Goal: Answer question/provide support: Share knowledge or assist other users

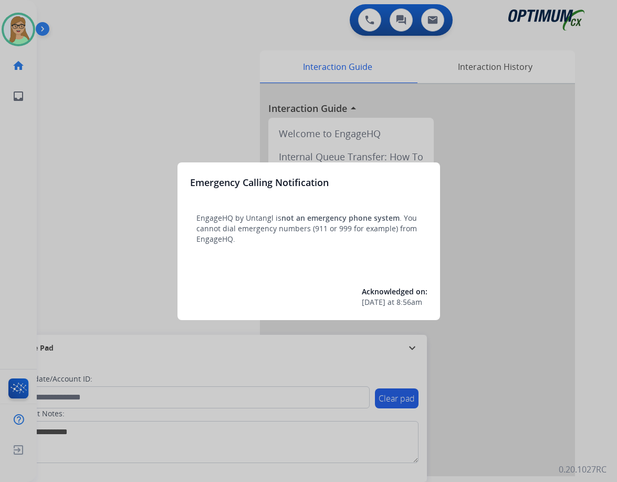
click at [167, 98] on div at bounding box center [308, 241] width 617 height 482
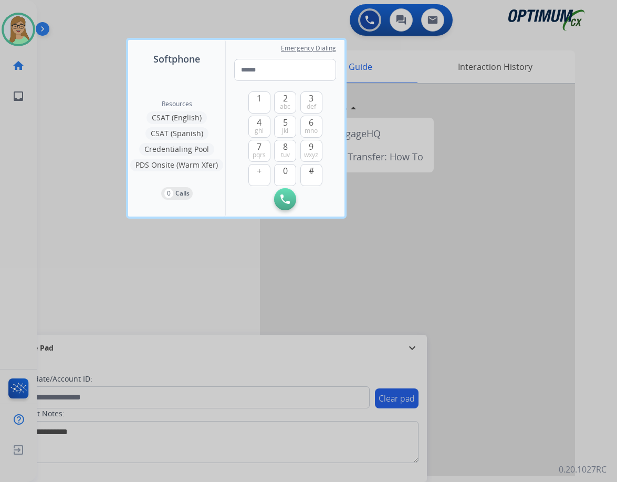
click at [81, 51] on div at bounding box center [308, 241] width 617 height 482
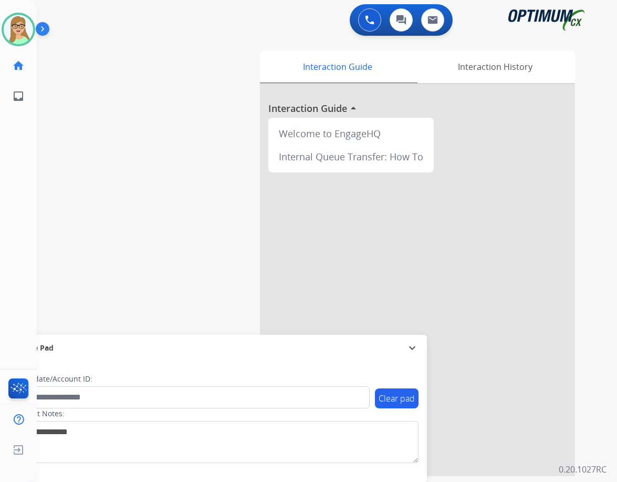
drag, startPoint x: 43, startPoint y: 23, endPoint x: 34, endPoint y: 4, distance: 20.4
click at [43, 22] on img at bounding box center [45, 31] width 18 height 20
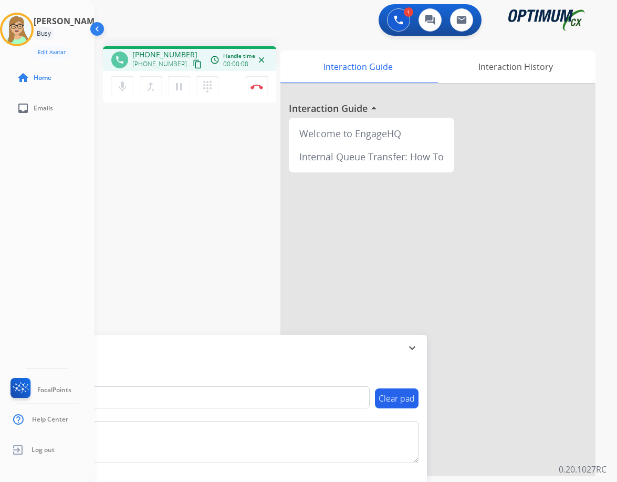
click at [193, 61] on mat-icon "content_copy" at bounding box center [197, 63] width 9 height 9
click at [258, 90] on button "Disconnect" at bounding box center [257, 87] width 22 height 22
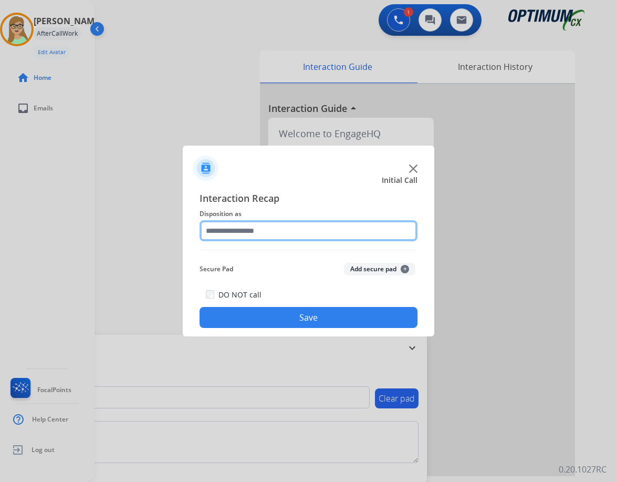
click at [264, 228] on input "text" at bounding box center [309, 230] width 218 height 21
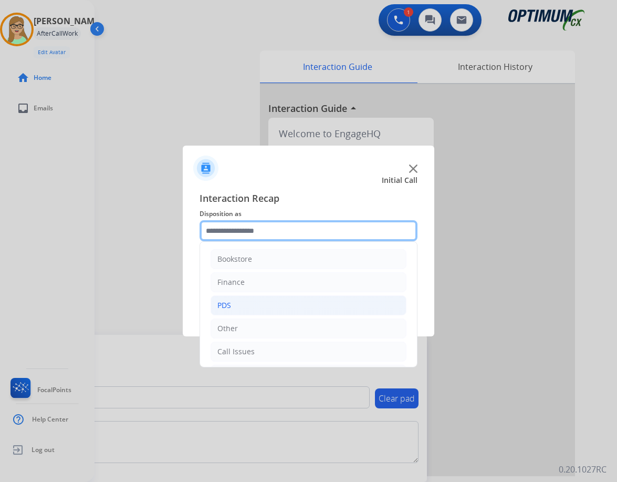
scroll to position [71, 0]
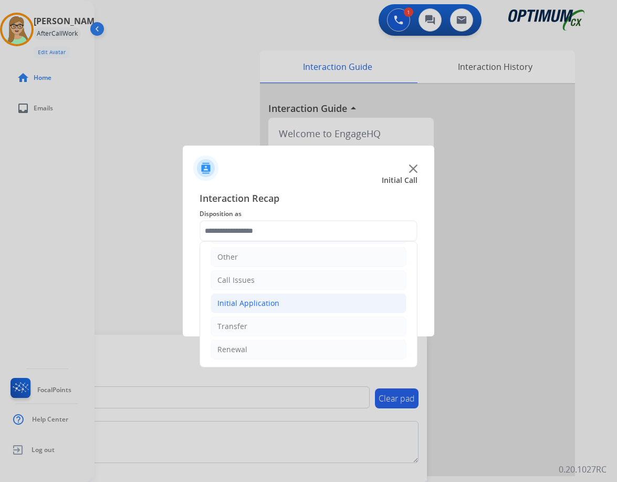
click at [262, 298] on div "Initial Application" at bounding box center [249, 303] width 62 height 11
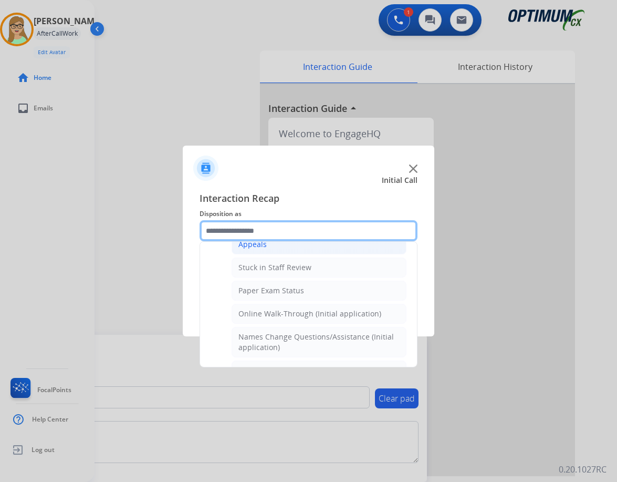
scroll to position [229, 0]
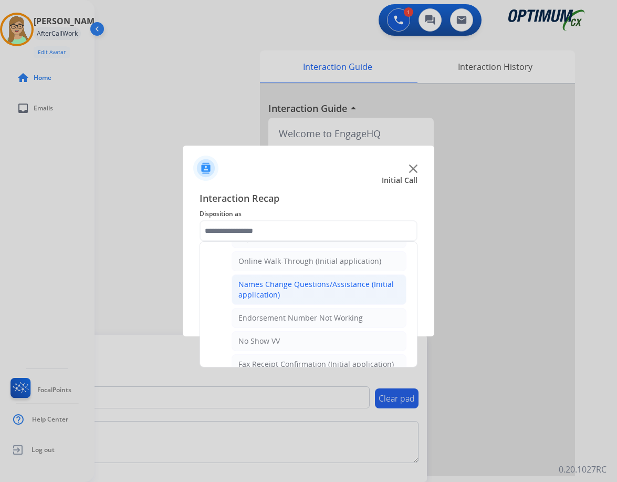
click at [277, 286] on div "Names Change Questions/Assistance (Initial application)" at bounding box center [319, 289] width 161 height 21
type input "**********"
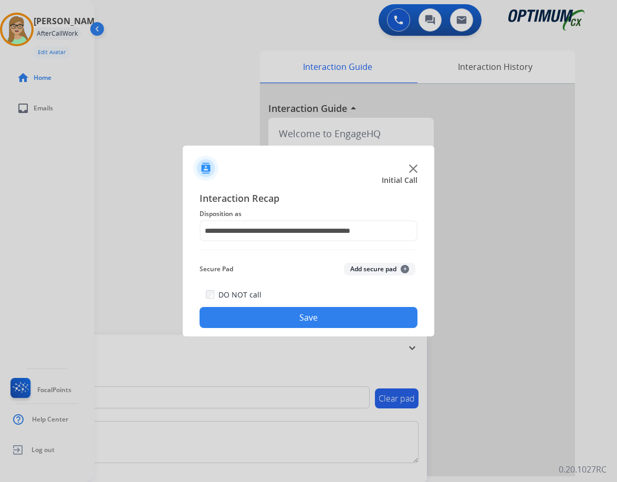
click at [256, 315] on button "Save" at bounding box center [309, 317] width 218 height 21
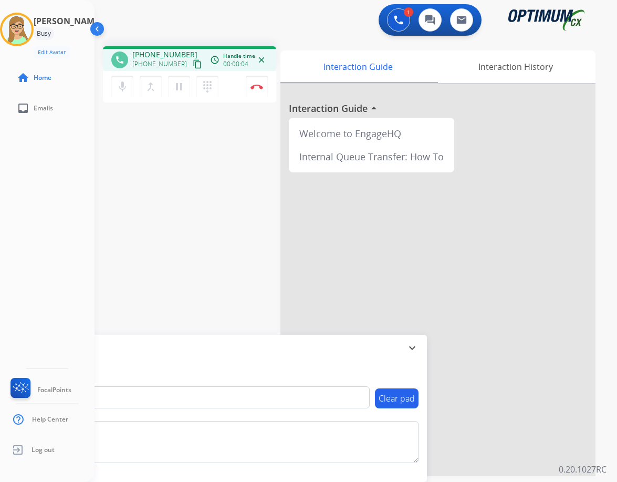
click at [193, 62] on mat-icon "content_copy" at bounding box center [197, 63] width 9 height 9
click at [257, 88] on img at bounding box center [257, 86] width 13 height 5
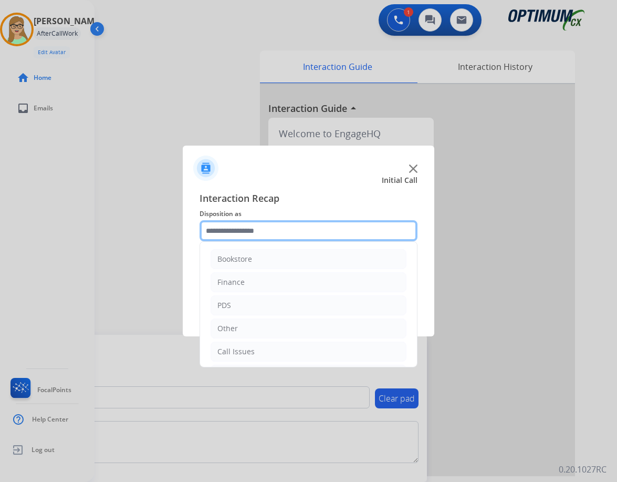
drag, startPoint x: 288, startPoint y: 229, endPoint x: 279, endPoint y: 245, distance: 18.6
click at [287, 228] on input "text" at bounding box center [309, 230] width 218 height 21
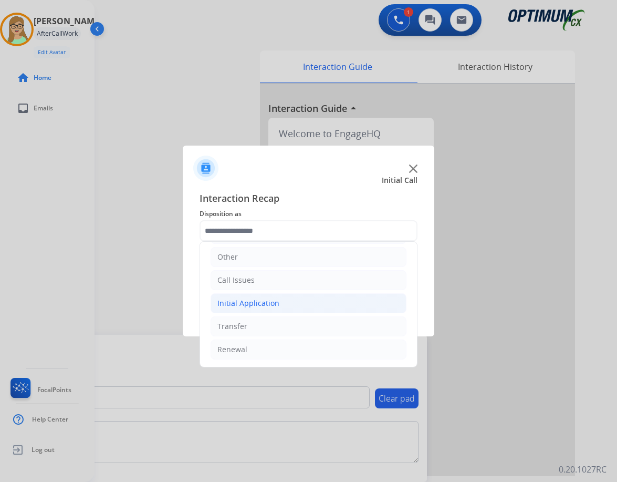
click at [259, 300] on div "Initial Application" at bounding box center [249, 303] width 62 height 11
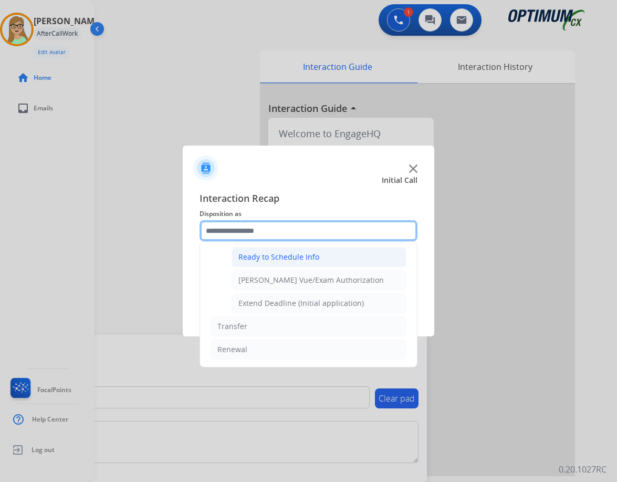
scroll to position [584, 0]
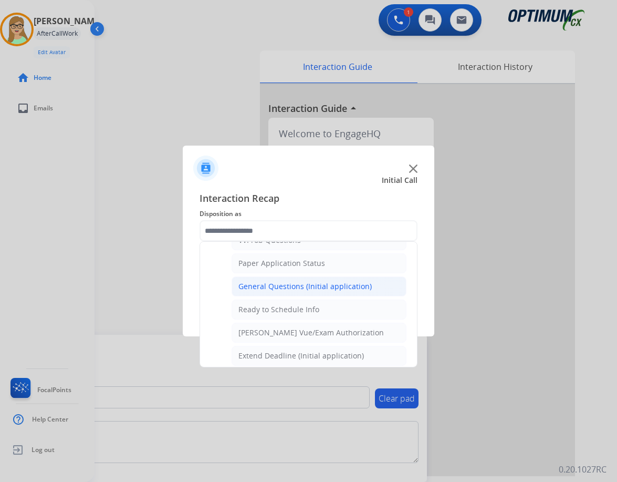
click at [284, 286] on div "General Questions (Initial application)" at bounding box center [305, 286] width 133 height 11
type input "**********"
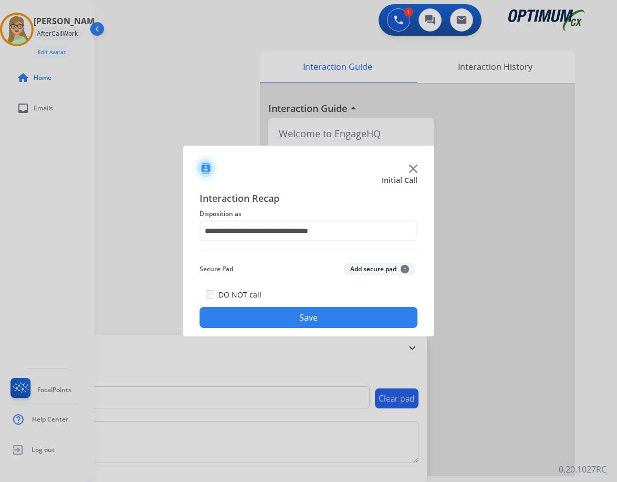
drag, startPoint x: 271, startPoint y: 316, endPoint x: 11, endPoint y: 238, distance: 271.8
click at [269, 315] on button "Save" at bounding box center [309, 317] width 218 height 21
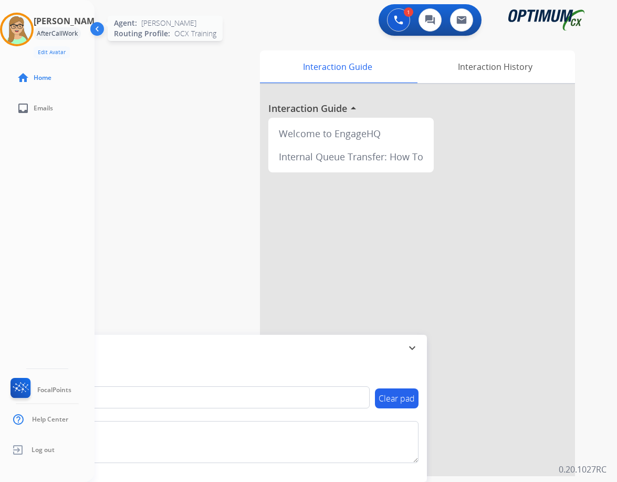
click at [23, 20] on img at bounding box center [16, 29] width 29 height 29
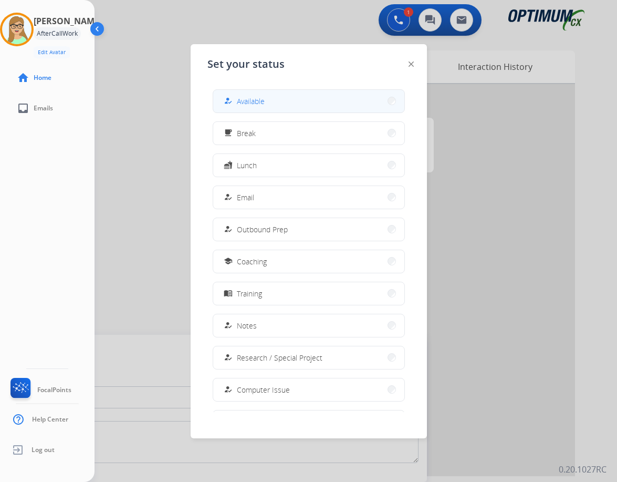
click at [253, 99] on span "Available" at bounding box center [251, 101] width 28 height 11
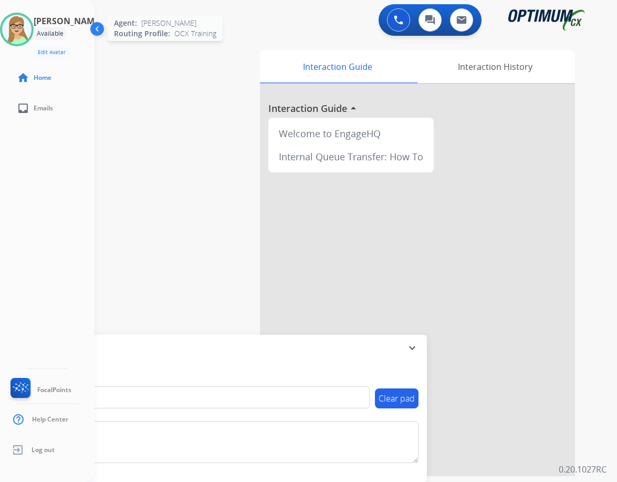
click at [22, 22] on img at bounding box center [16, 29] width 29 height 29
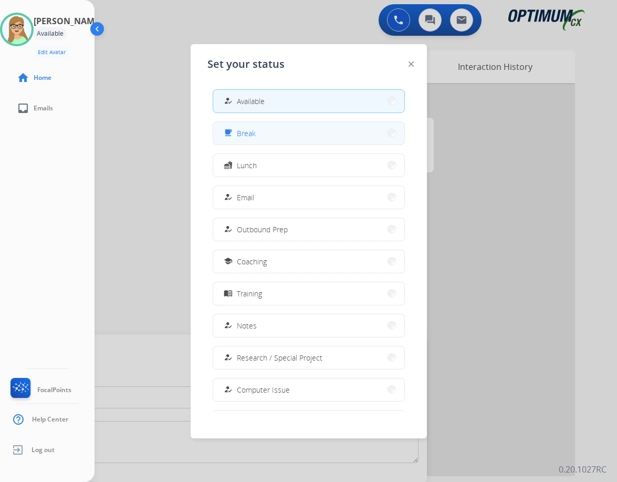
click at [256, 133] on button "free_breakfast Break" at bounding box center [308, 133] width 191 height 23
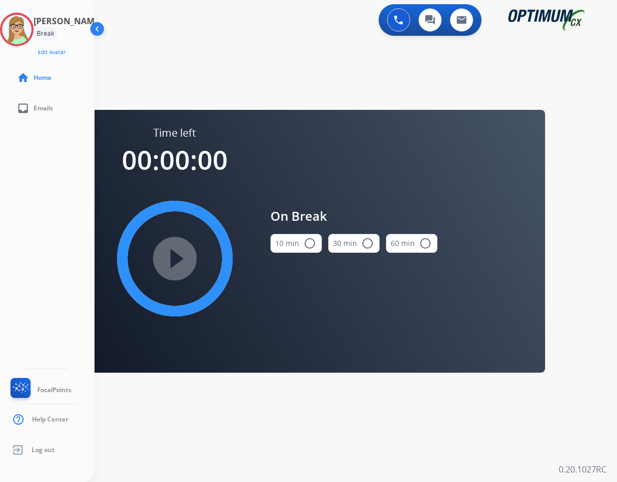
click at [306, 243] on mat-icon "radio_button_unchecked" at bounding box center [310, 243] width 13 height 13
drag, startPoint x: 147, startPoint y: 272, endPoint x: 5, endPoint y: 201, distance: 158.6
click at [145, 271] on div "play_circle_filled" at bounding box center [175, 259] width 158 height 158
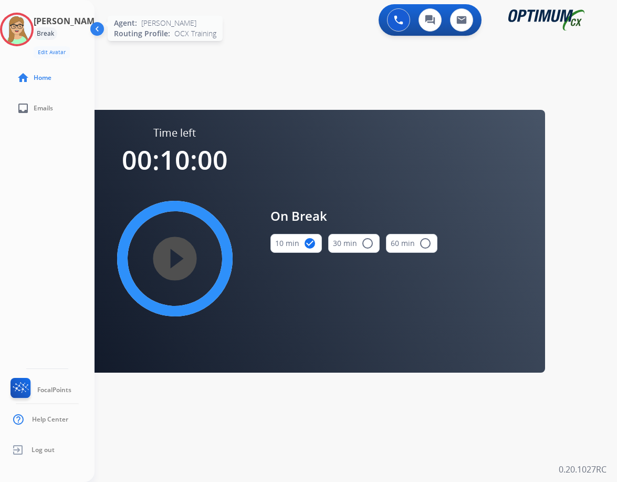
click at [32, 30] on img at bounding box center [16, 29] width 29 height 29
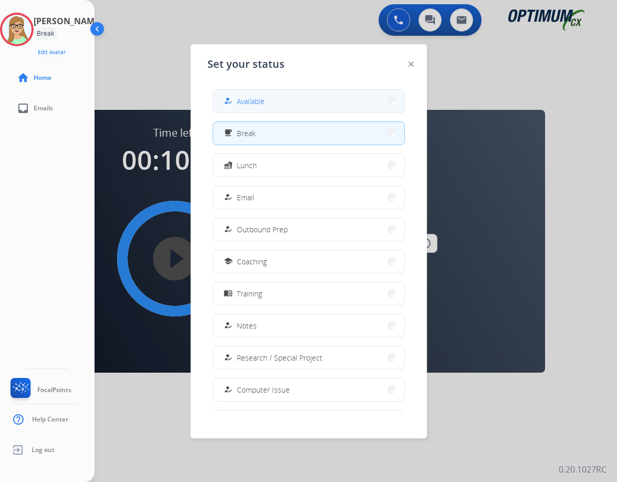
click at [239, 96] on div "how_to_reg Available" at bounding box center [243, 101] width 43 height 13
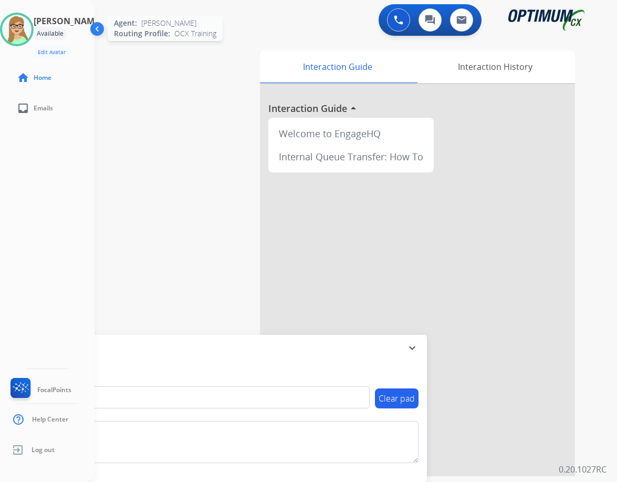
click at [26, 13] on div at bounding box center [17, 30] width 34 height 34
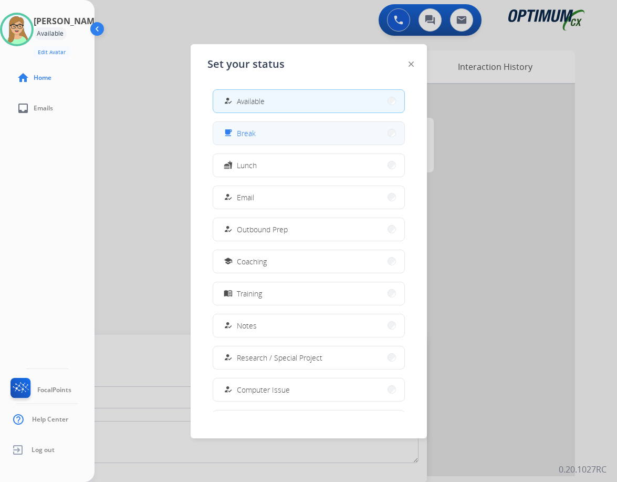
click at [255, 131] on span "Break" at bounding box center [246, 133] width 19 height 11
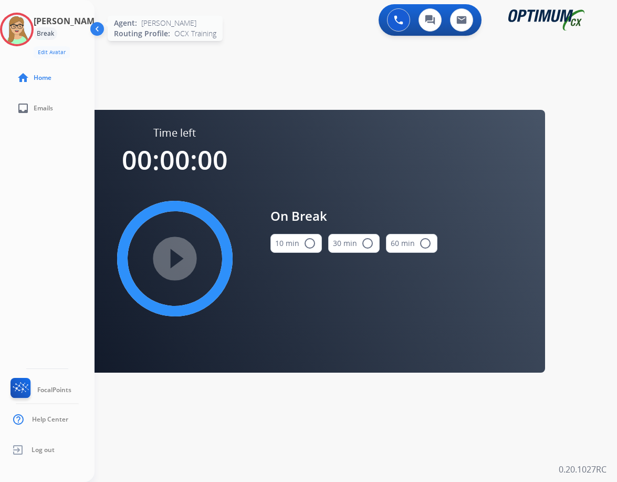
click at [26, 23] on img at bounding box center [16, 29] width 29 height 29
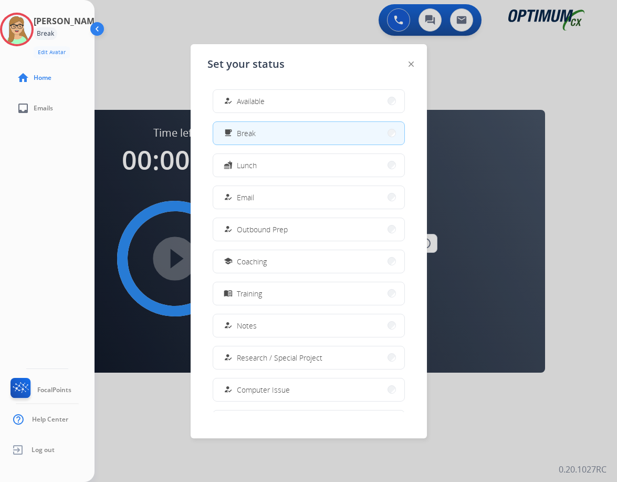
drag, startPoint x: 248, startPoint y: 99, endPoint x: 229, endPoint y: 94, distance: 20.1
click at [247, 99] on span "Available" at bounding box center [251, 101] width 28 height 11
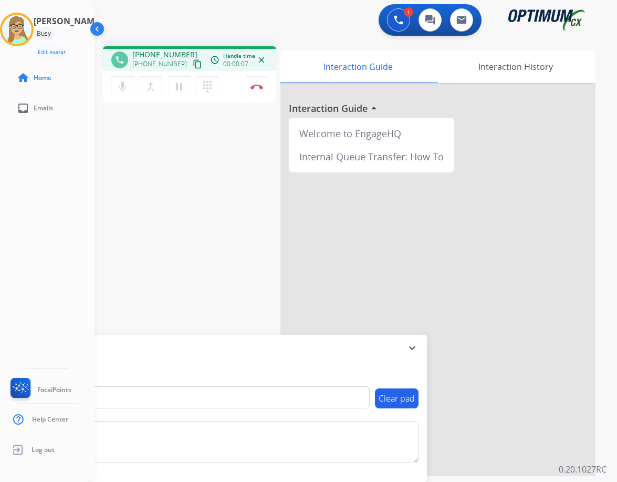
click at [193, 63] on mat-icon "content_copy" at bounding box center [197, 63] width 9 height 9
click at [257, 88] on img at bounding box center [257, 86] width 13 height 5
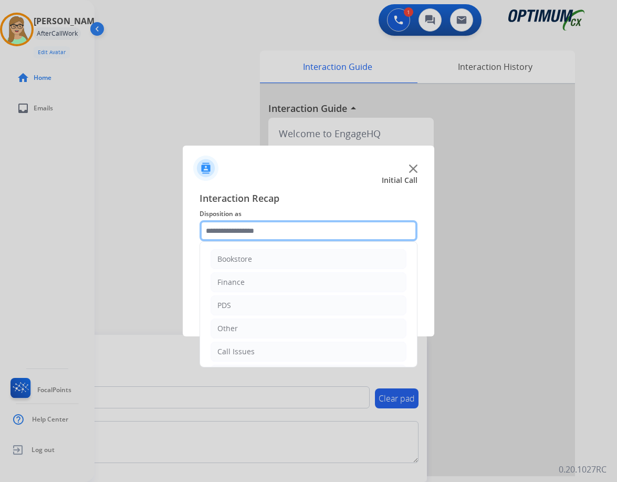
click at [269, 235] on input "text" at bounding box center [309, 230] width 218 height 21
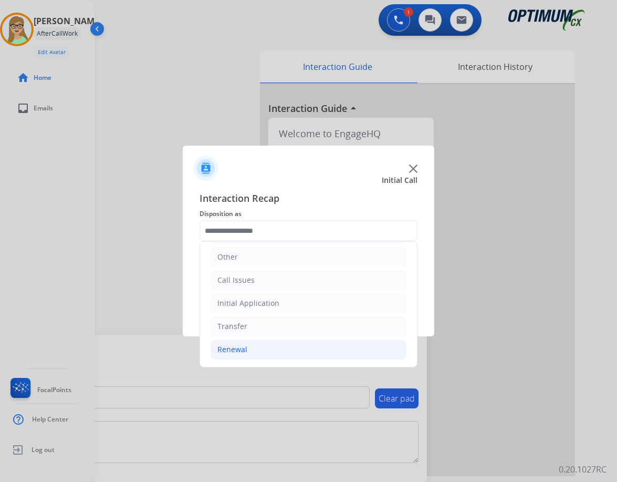
click at [242, 347] on div "Renewal" at bounding box center [233, 349] width 30 height 11
click at [242, 349] on div "Renewal" at bounding box center [233, 349] width 30 height 11
click at [235, 348] on div "Renewal" at bounding box center [233, 349] width 30 height 11
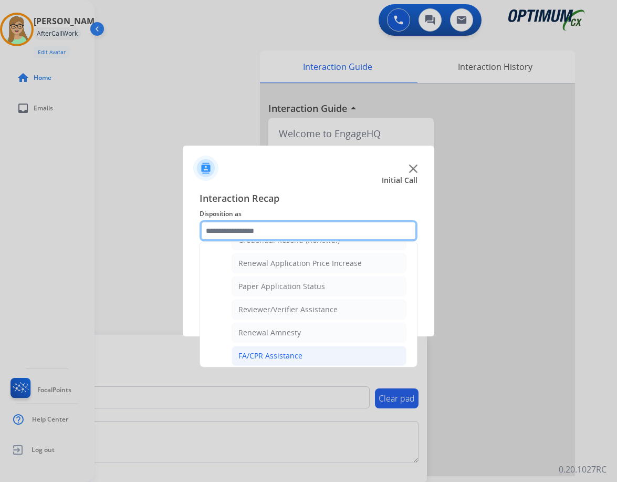
scroll to position [301, 0]
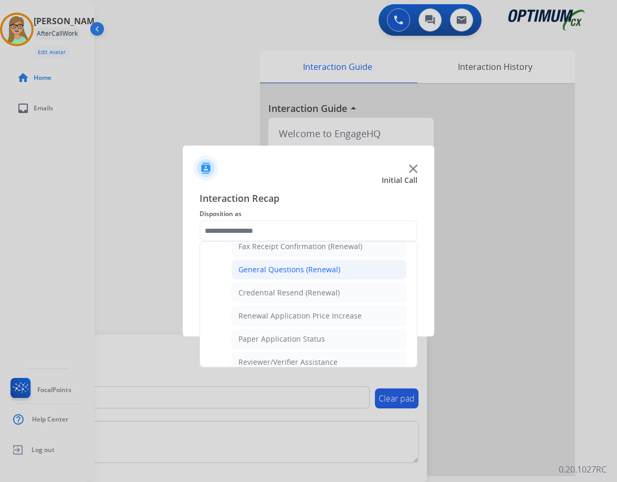
click at [282, 270] on div "General Questions (Renewal)" at bounding box center [290, 269] width 102 height 11
type input "**********"
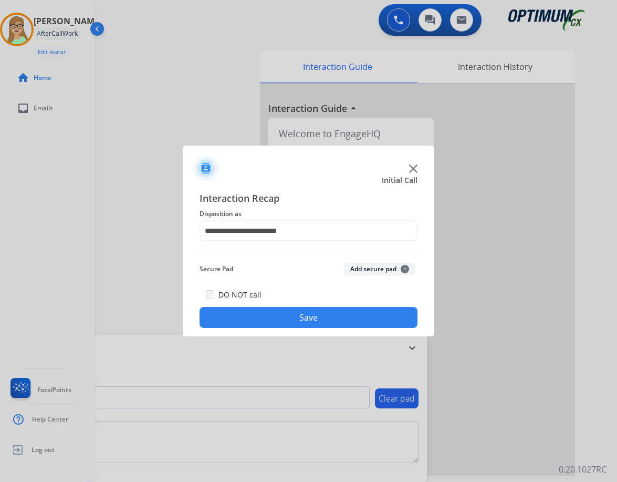
drag, startPoint x: 272, startPoint y: 312, endPoint x: 256, endPoint y: 312, distance: 15.8
click at [270, 312] on button "Save" at bounding box center [309, 317] width 218 height 21
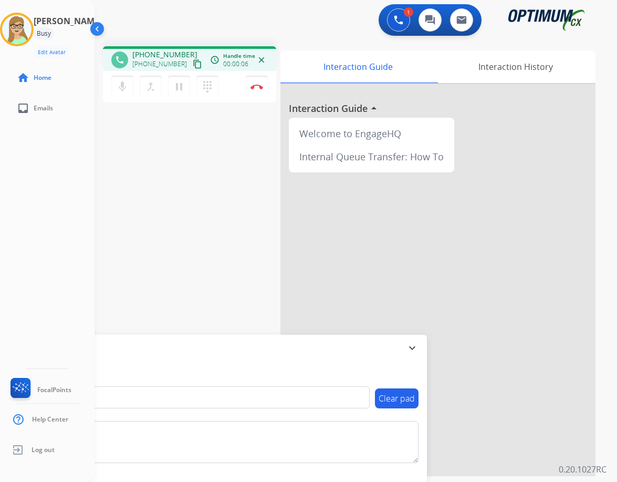
click at [193, 63] on mat-icon "content_copy" at bounding box center [197, 63] width 9 height 9
click at [256, 85] on img at bounding box center [257, 86] width 13 height 5
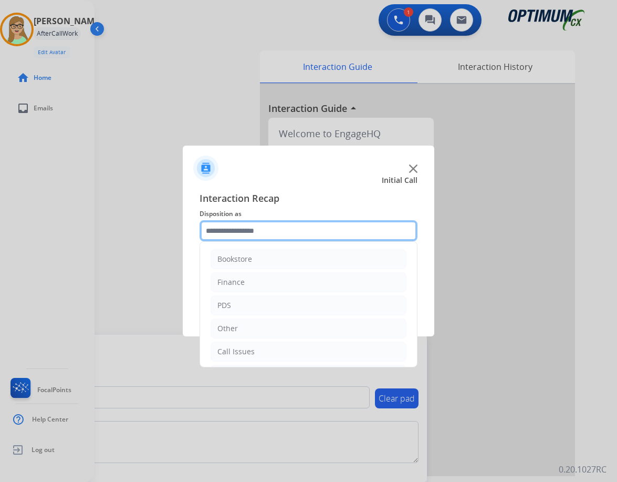
click at [257, 232] on input "text" at bounding box center [309, 230] width 218 height 21
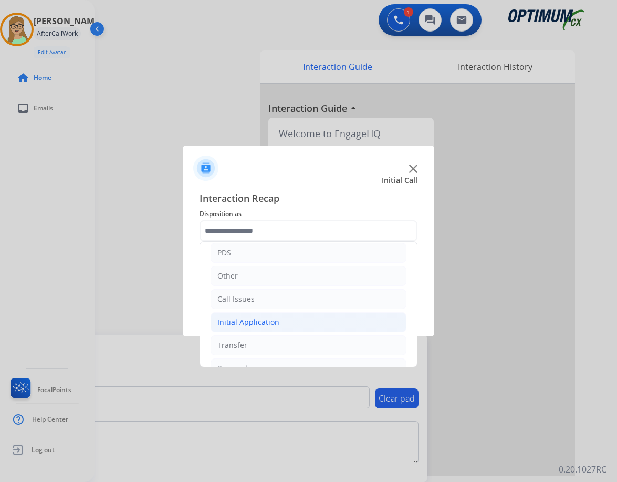
click at [261, 321] on div "Initial Application" at bounding box center [249, 322] width 62 height 11
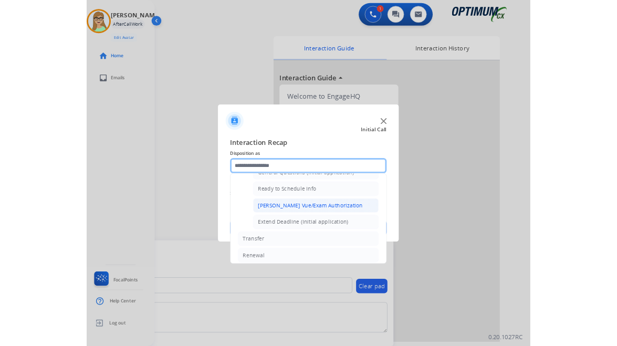
scroll to position [578, 0]
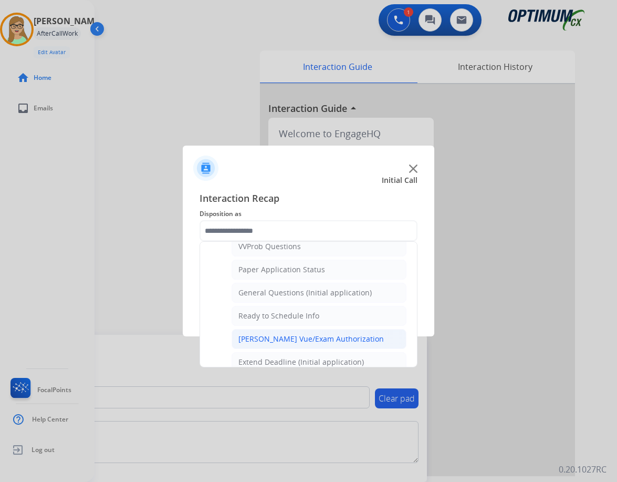
click at [274, 294] on div "General Questions (Initial application)" at bounding box center [305, 292] width 133 height 11
type input "**********"
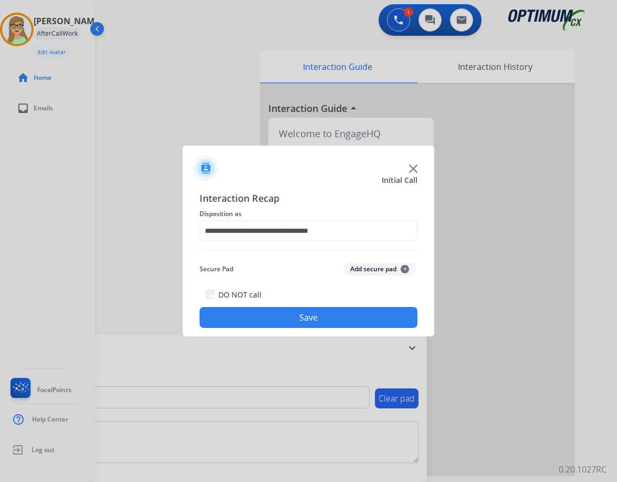
drag, startPoint x: 262, startPoint y: 319, endPoint x: 3, endPoint y: 312, distance: 258.6
click at [260, 319] on button "Save" at bounding box center [309, 317] width 218 height 21
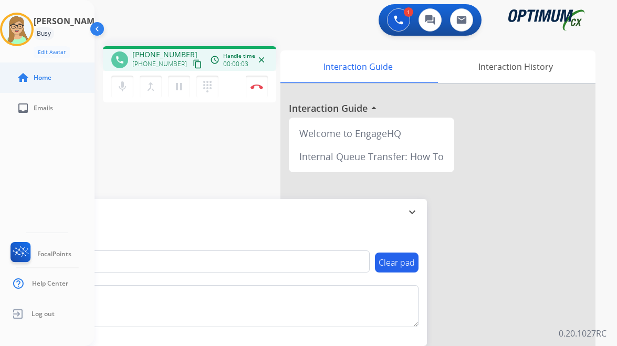
drag, startPoint x: 188, startPoint y: 65, endPoint x: 87, endPoint y: 70, distance: 100.5
click at [193, 65] on mat-icon "content_copy" at bounding box center [197, 63] width 9 height 9
click at [255, 87] on img at bounding box center [257, 86] width 13 height 5
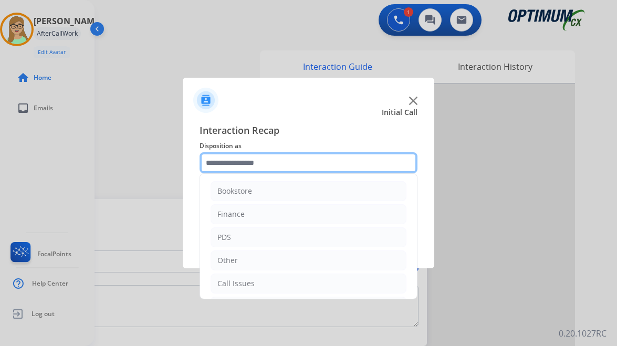
click at [244, 159] on input "text" at bounding box center [309, 162] width 218 height 21
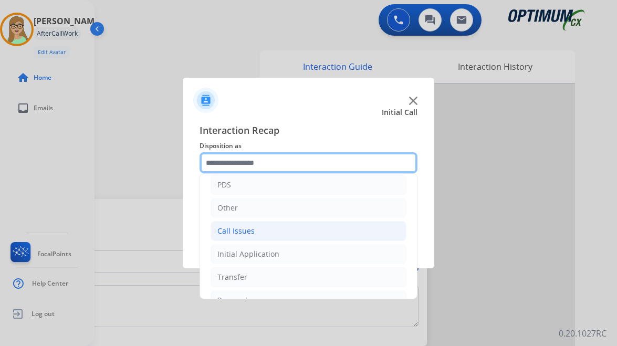
scroll to position [71, 0]
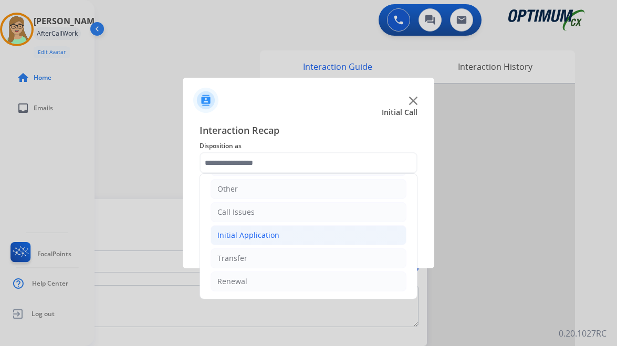
click at [256, 234] on div "Initial Application" at bounding box center [249, 235] width 62 height 11
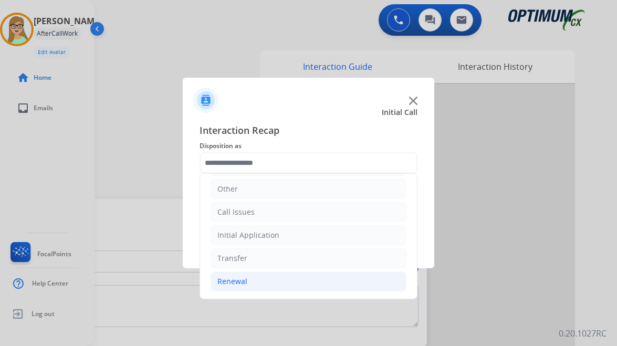
click at [241, 279] on div "Renewal" at bounding box center [233, 281] width 30 height 11
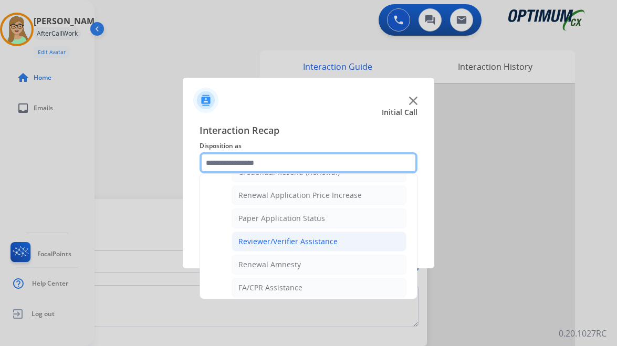
scroll to position [301, 0]
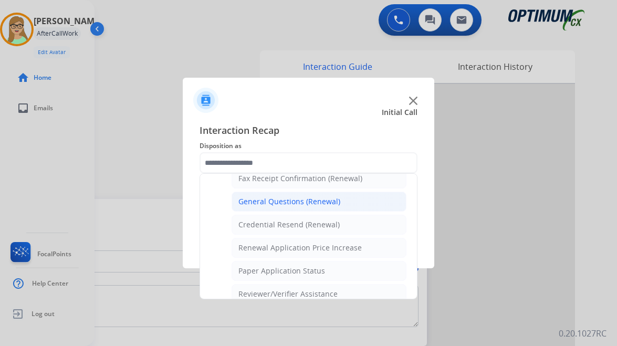
click at [264, 199] on div "General Questions (Renewal)" at bounding box center [290, 202] width 102 height 11
type input "**********"
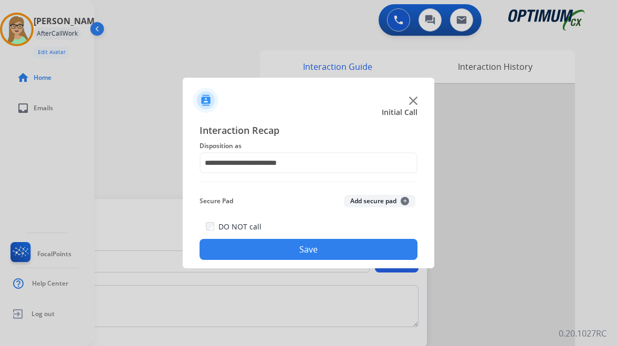
click at [254, 256] on button "Save" at bounding box center [309, 249] width 218 height 21
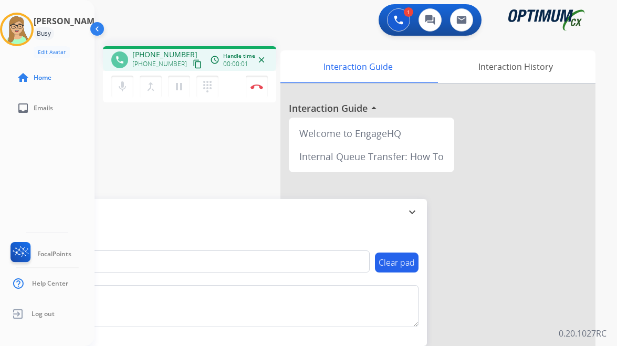
click at [193, 60] on mat-icon "content_copy" at bounding box center [197, 63] width 9 height 9
click at [171, 17] on div "1 Voice Interactions 0 Chat Interactions 0 Email Interactions" at bounding box center [349, 21] width 485 height 34
click at [257, 89] on img at bounding box center [257, 86] width 13 height 5
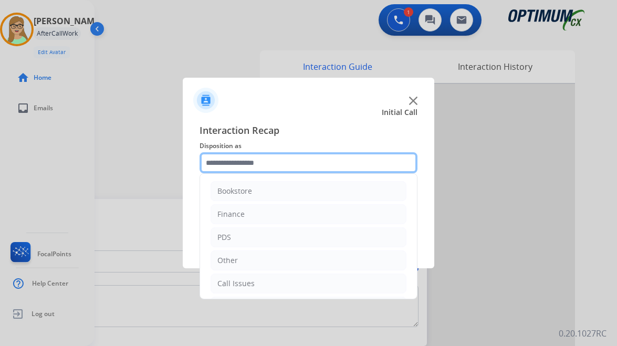
click at [251, 161] on input "text" at bounding box center [309, 162] width 218 height 21
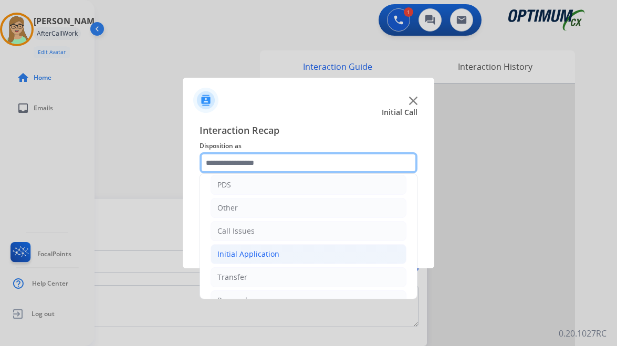
scroll to position [71, 0]
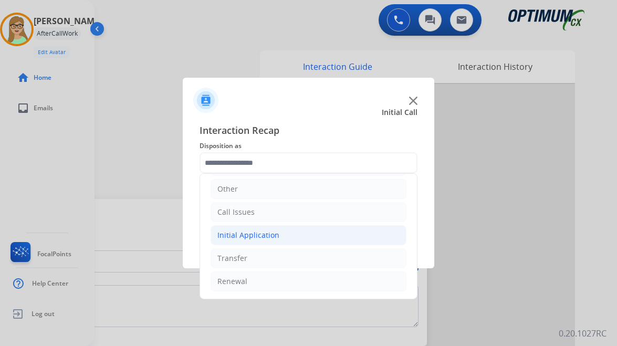
click at [254, 232] on div "Initial Application" at bounding box center [249, 235] width 62 height 11
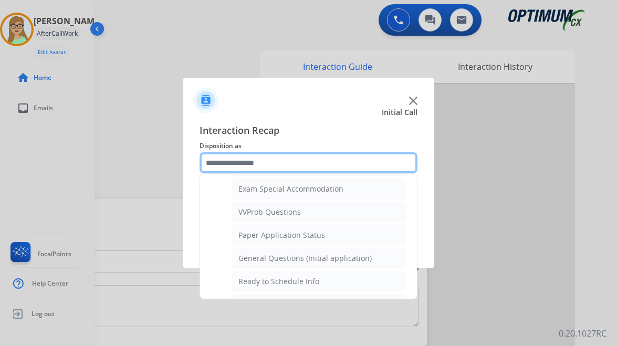
scroll to position [597, 0]
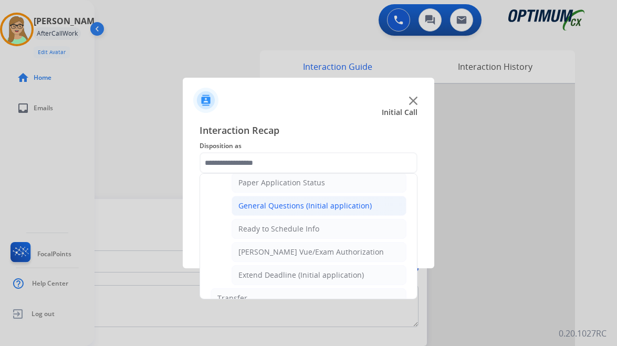
click at [271, 202] on div "General Questions (Initial application)" at bounding box center [305, 206] width 133 height 11
type input "**********"
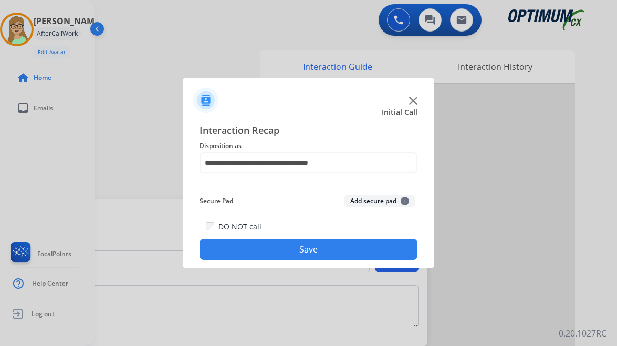
click at [290, 250] on button "Save" at bounding box center [309, 249] width 218 height 21
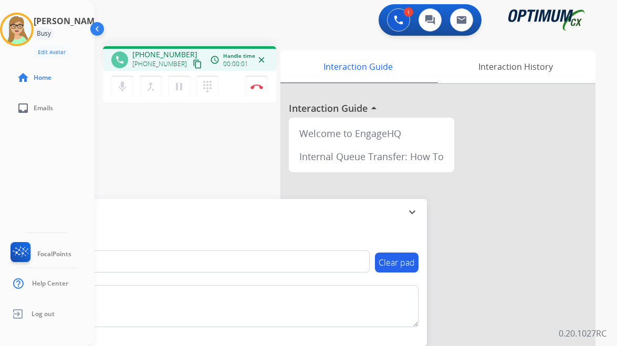
click at [193, 61] on mat-icon "content_copy" at bounding box center [197, 63] width 9 height 9
click at [255, 87] on img at bounding box center [257, 86] width 13 height 5
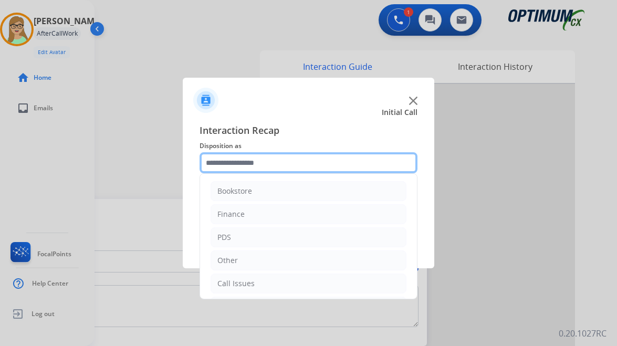
click at [238, 157] on input "text" at bounding box center [309, 162] width 218 height 21
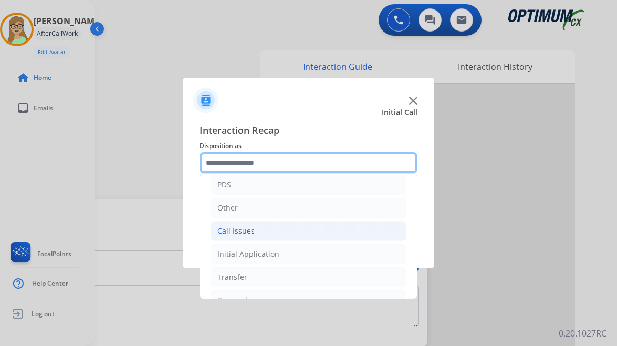
scroll to position [71, 0]
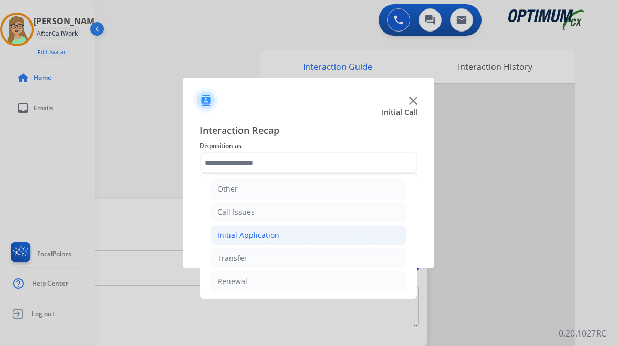
click at [272, 231] on li "Initial Application" at bounding box center [309, 235] width 196 height 20
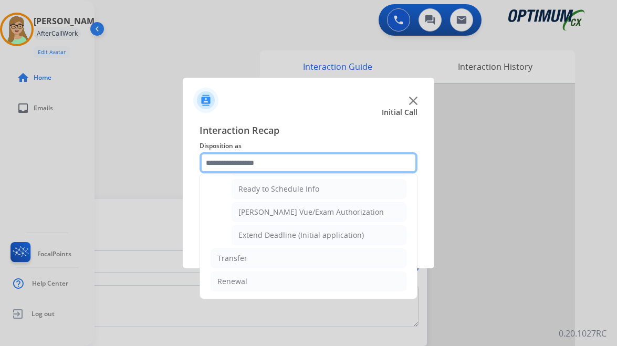
scroll to position [584, 0]
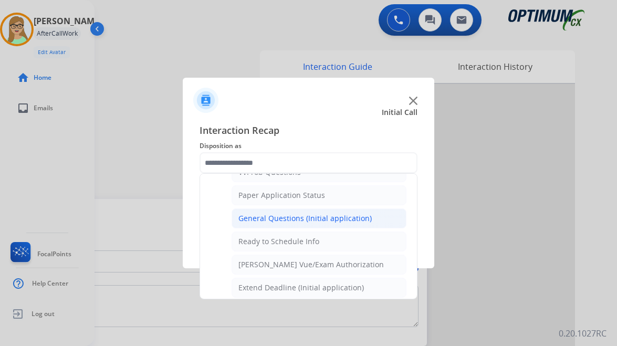
click at [310, 219] on div "General Questions (Initial application)" at bounding box center [305, 218] width 133 height 11
type input "**********"
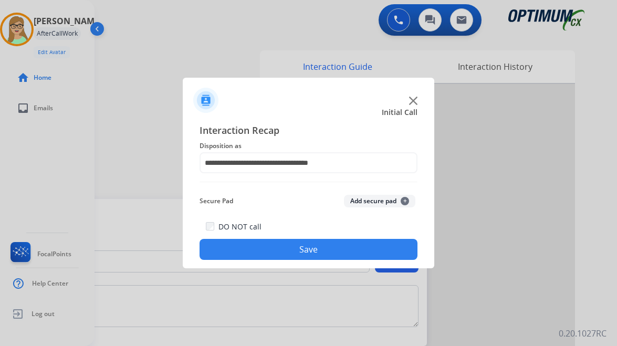
click at [306, 249] on button "Save" at bounding box center [309, 249] width 218 height 21
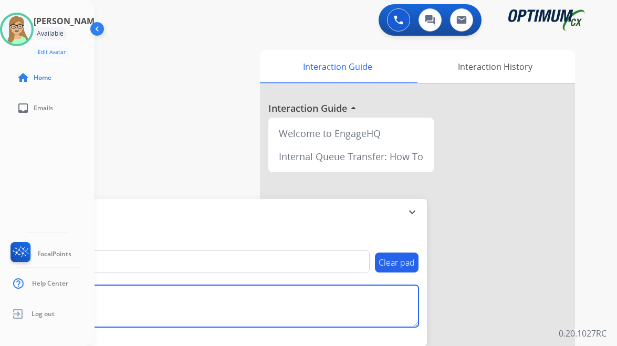
click at [315, 323] on textarea at bounding box center [216, 306] width 406 height 42
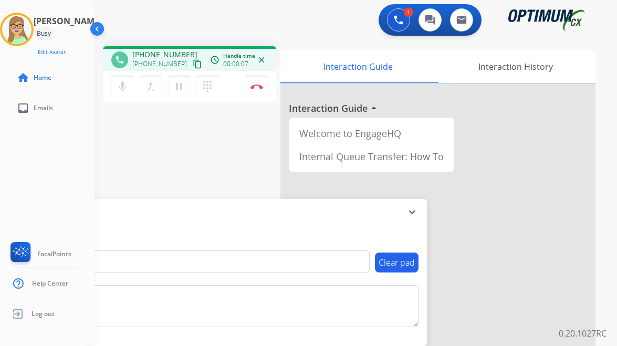
click at [193, 66] on mat-icon "content_copy" at bounding box center [197, 63] width 9 height 9
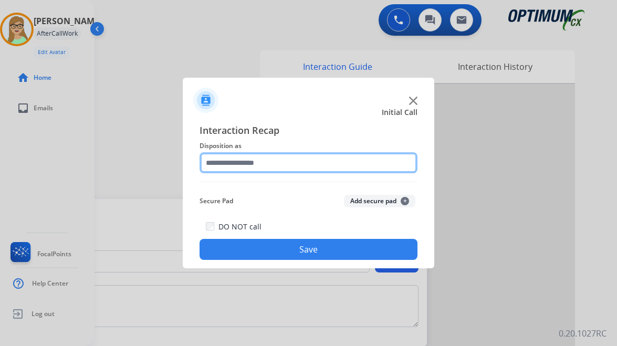
click at [260, 161] on input "text" at bounding box center [309, 162] width 218 height 21
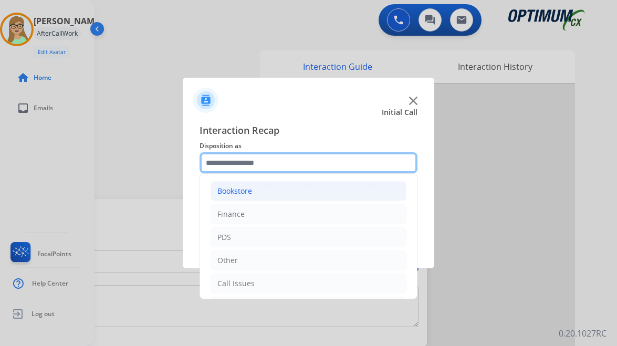
scroll to position [71, 0]
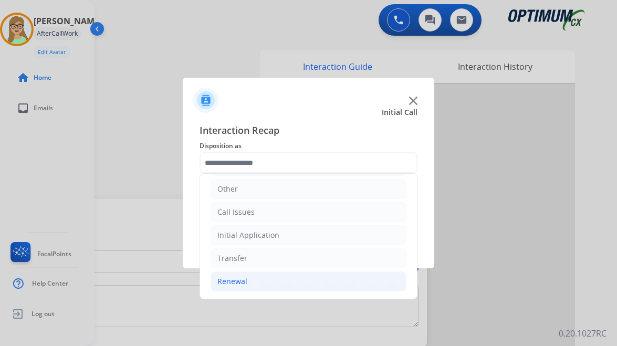
click at [239, 276] on li "Renewal" at bounding box center [309, 282] width 196 height 20
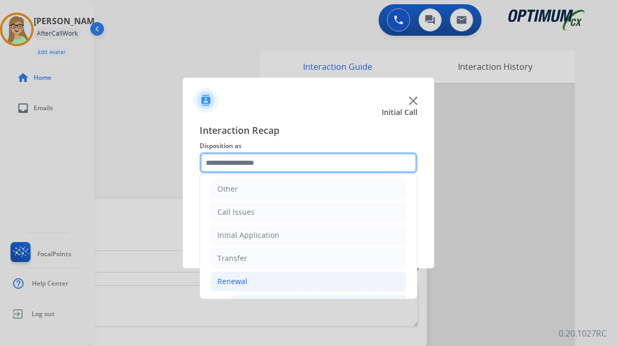
scroll to position [177, 0]
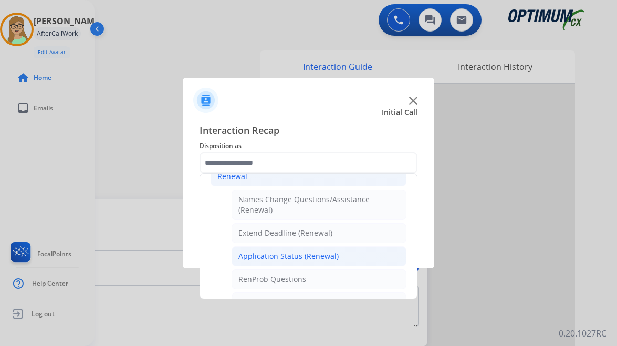
click at [302, 257] on div "Application Status (Renewal)" at bounding box center [289, 256] width 100 height 11
type input "**********"
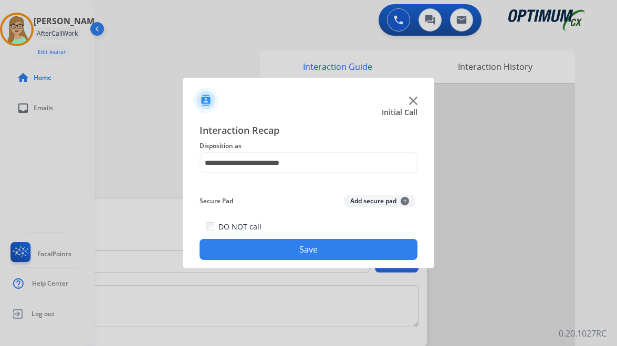
click at [261, 248] on button "Save" at bounding box center [309, 249] width 218 height 21
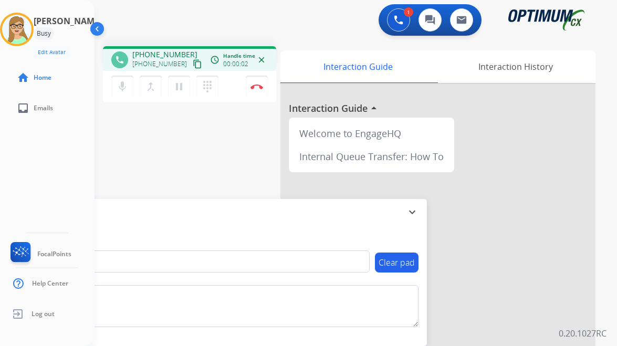
click at [193, 63] on mat-icon "content_copy" at bounding box center [197, 63] width 9 height 9
click at [260, 86] on img at bounding box center [257, 86] width 13 height 5
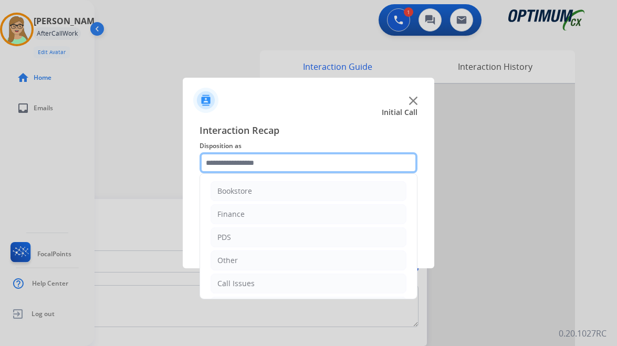
click at [252, 161] on input "text" at bounding box center [309, 162] width 218 height 21
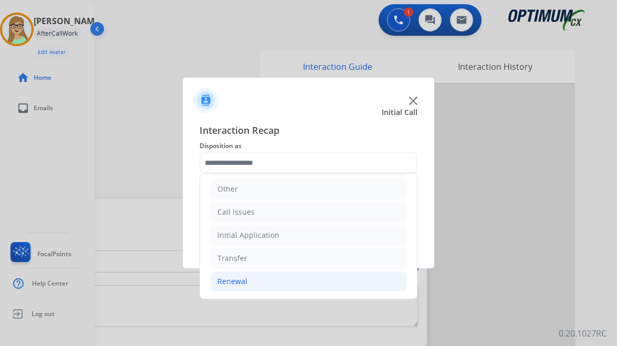
click at [246, 284] on div "Renewal" at bounding box center [233, 281] width 30 height 11
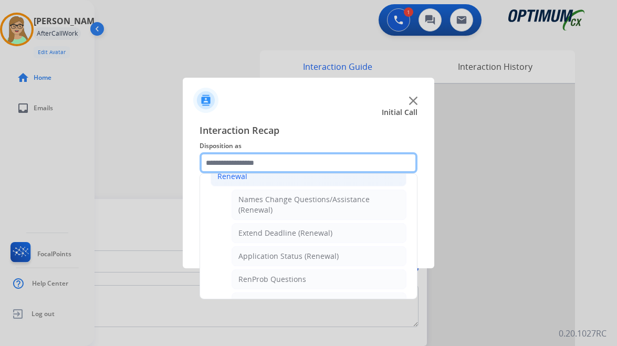
scroll to position [229, 0]
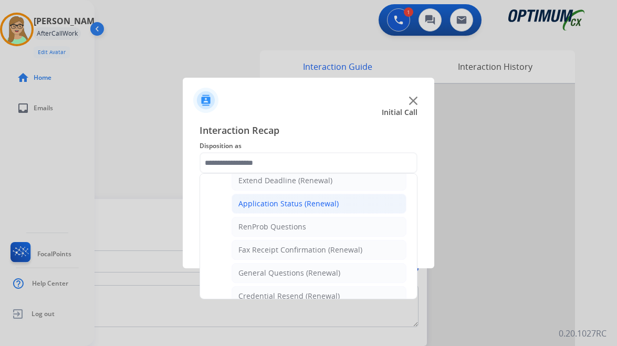
click at [280, 206] on div "Application Status (Renewal)" at bounding box center [289, 204] width 100 height 11
type input "**********"
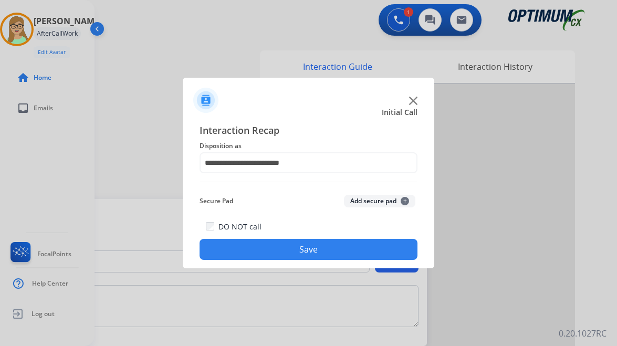
click at [258, 248] on button "Save" at bounding box center [309, 249] width 218 height 21
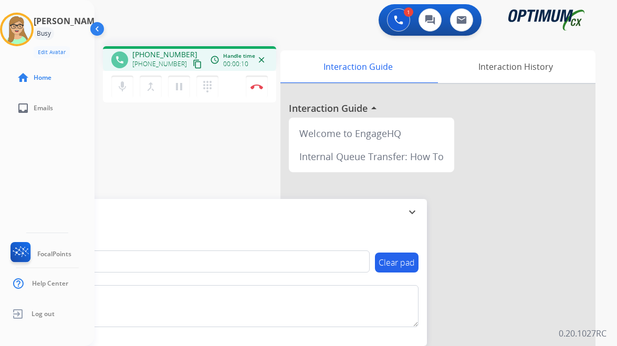
click at [193, 62] on mat-icon "content_copy" at bounding box center [197, 63] width 9 height 9
click at [257, 81] on button "Disconnect" at bounding box center [257, 87] width 22 height 22
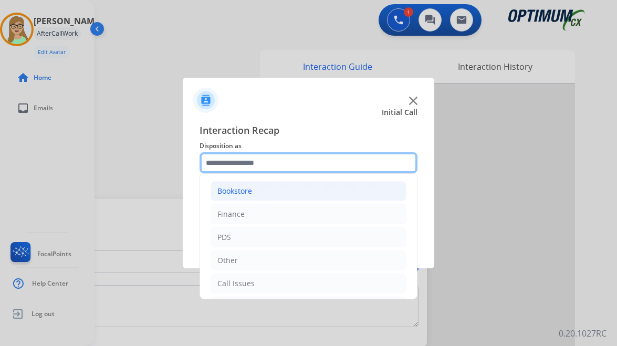
drag, startPoint x: 254, startPoint y: 163, endPoint x: 254, endPoint y: 189, distance: 25.7
click at [254, 163] on input "text" at bounding box center [309, 162] width 218 height 21
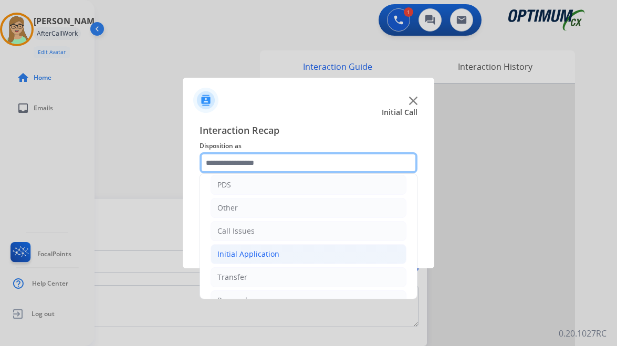
scroll to position [71, 0]
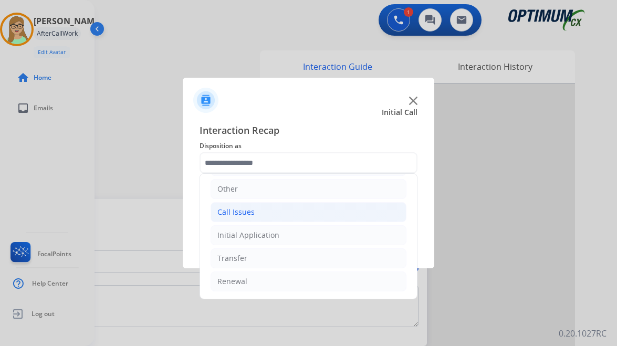
click at [249, 211] on div "Call Issues" at bounding box center [236, 212] width 37 height 11
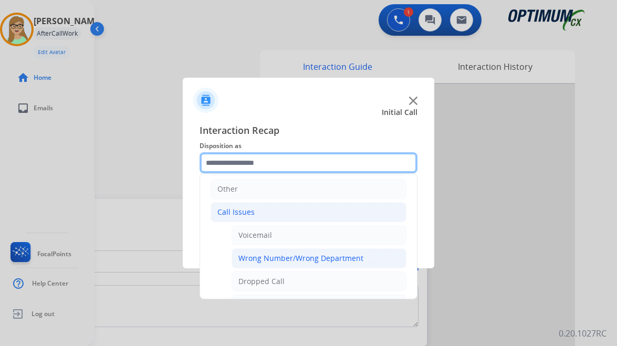
scroll to position [124, 0]
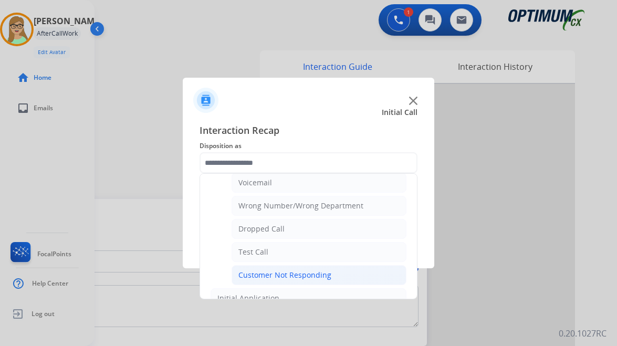
click at [278, 273] on div "Customer Not Responding" at bounding box center [285, 275] width 93 height 11
type input "**********"
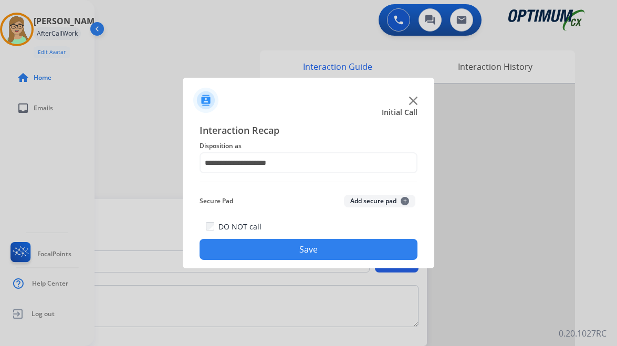
click at [281, 251] on button "Save" at bounding box center [309, 249] width 218 height 21
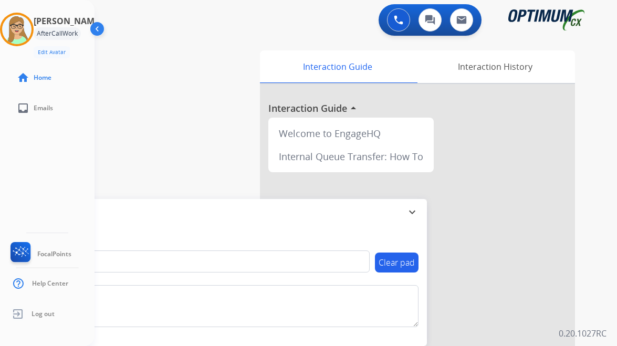
click at [45, 329] on div "[PERSON_NAME] Edit Avatar Agent: [PERSON_NAME] Profile: OCX Training home Home …" at bounding box center [47, 173] width 95 height 346
click at [23, 24] on img at bounding box center [16, 29] width 29 height 29
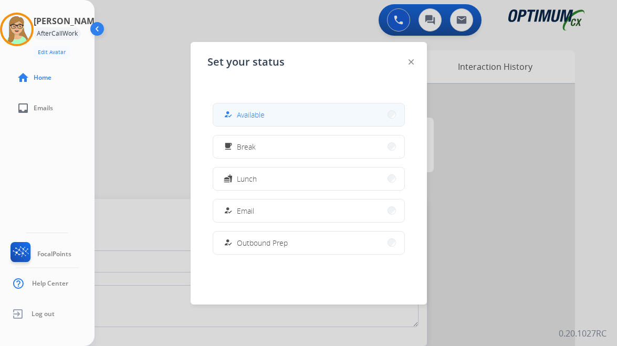
click at [260, 118] on span "Available" at bounding box center [251, 114] width 28 height 11
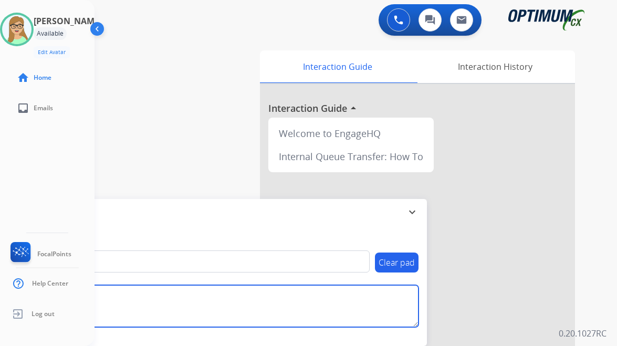
click at [99, 322] on textarea at bounding box center [216, 306] width 406 height 42
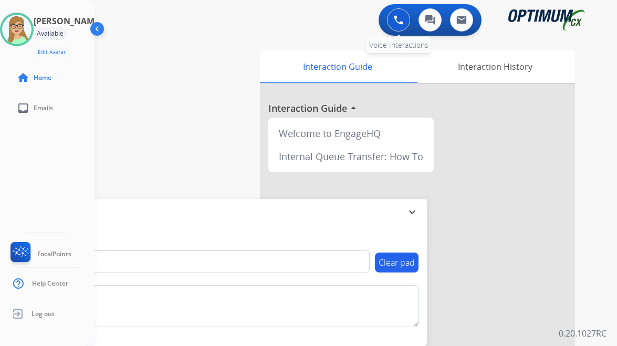
click at [390, 11] on div "0 Voice Interactions" at bounding box center [399, 19] width 32 height 23
click at [395, 14] on button at bounding box center [398, 19] width 23 height 23
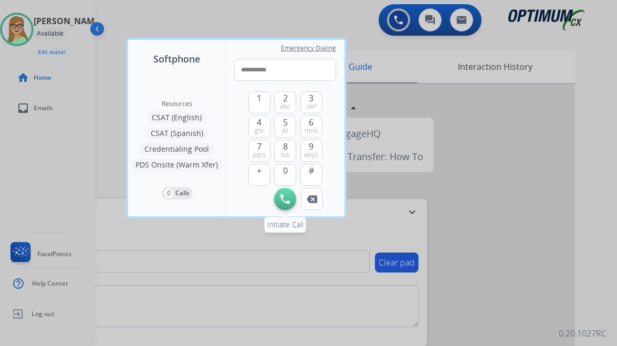
type input "**********"
click at [283, 199] on img at bounding box center [285, 198] width 9 height 9
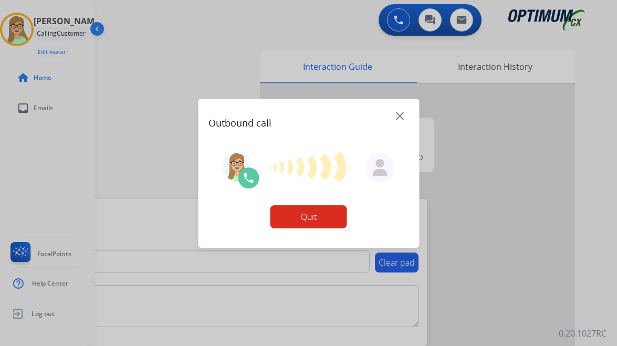
click at [304, 219] on button "Quit" at bounding box center [309, 216] width 77 height 23
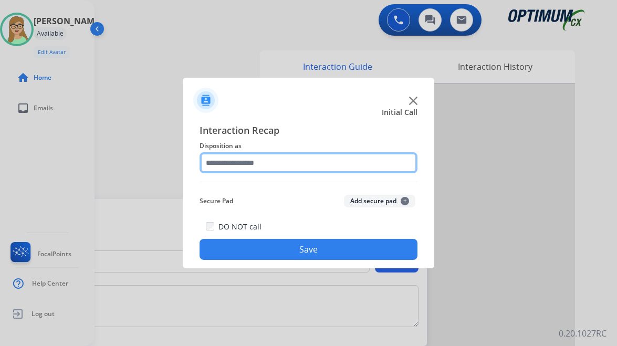
click at [270, 162] on input "text" at bounding box center [309, 162] width 218 height 21
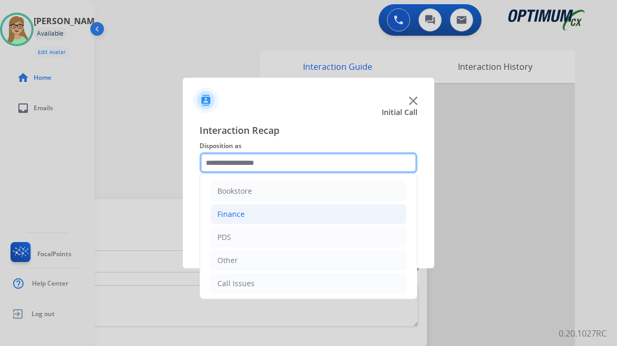
scroll to position [71, 0]
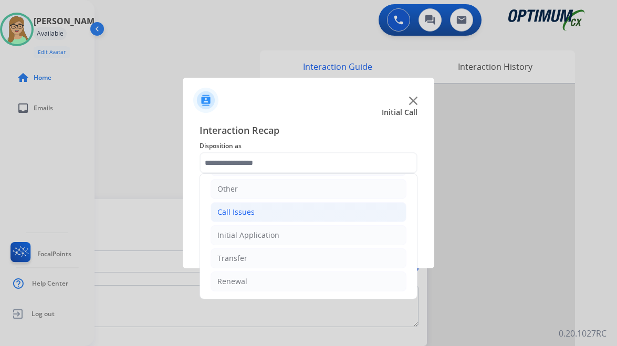
click at [251, 209] on div "Call Issues" at bounding box center [236, 212] width 37 height 11
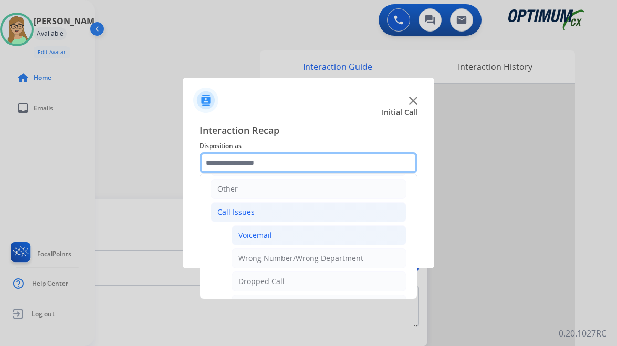
scroll to position [124, 0]
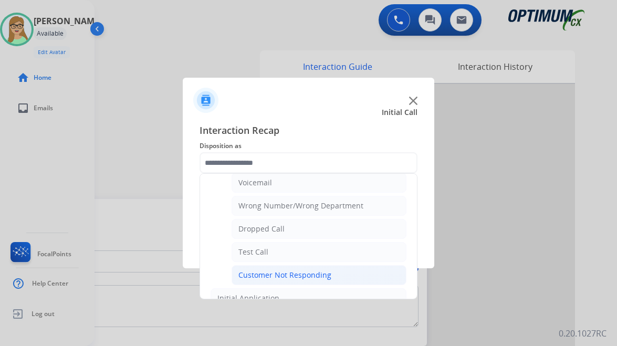
click at [283, 273] on div "Customer Not Responding" at bounding box center [285, 275] width 93 height 11
type input "**********"
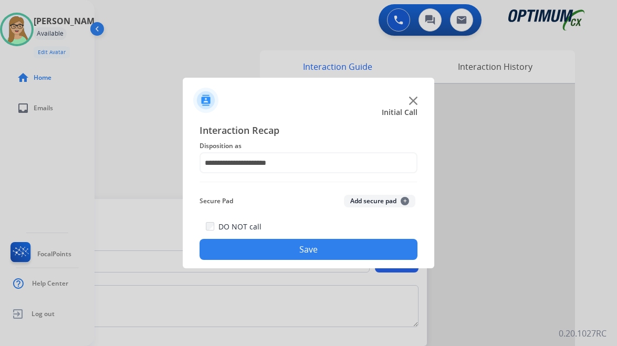
click at [291, 248] on button "Save" at bounding box center [309, 249] width 218 height 21
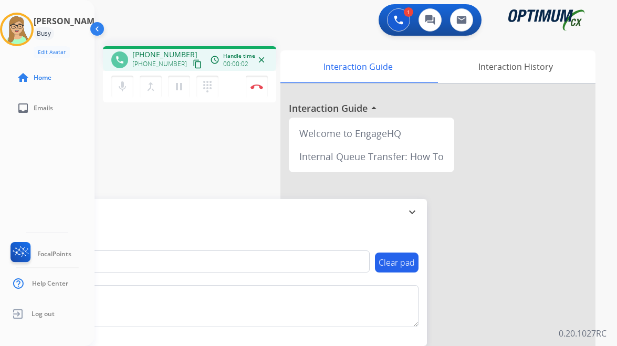
click at [193, 65] on mat-icon "content_copy" at bounding box center [197, 63] width 9 height 9
click at [256, 89] on img at bounding box center [257, 86] width 13 height 5
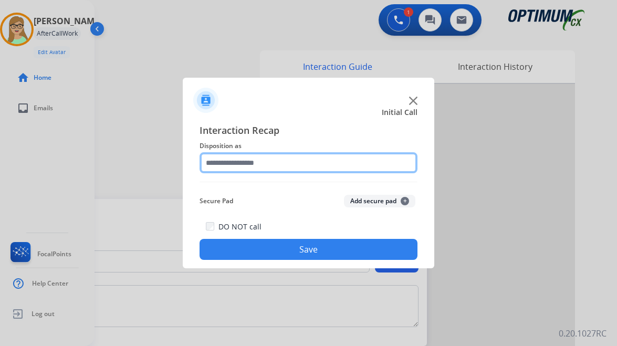
click at [249, 155] on input "text" at bounding box center [309, 162] width 218 height 21
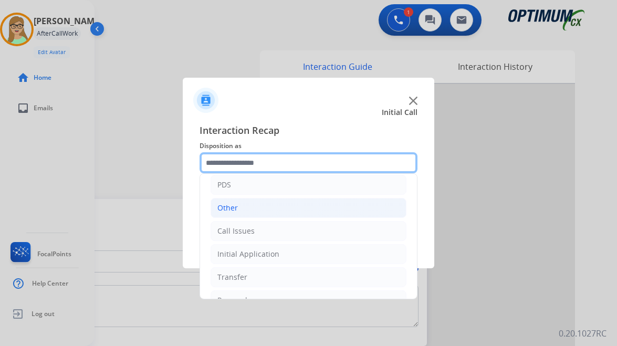
scroll to position [71, 0]
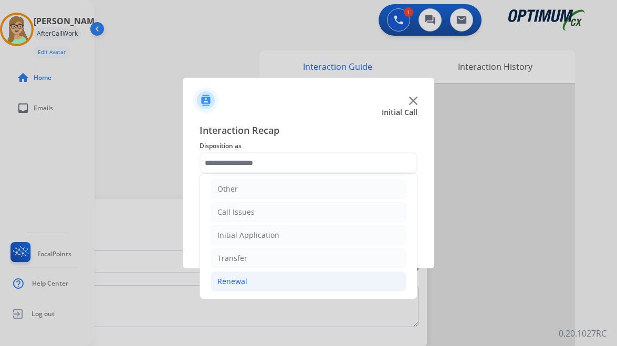
click at [232, 278] on div "Renewal" at bounding box center [233, 281] width 30 height 11
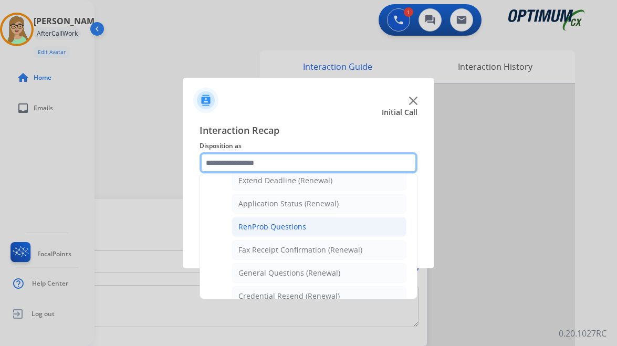
scroll to position [282, 0]
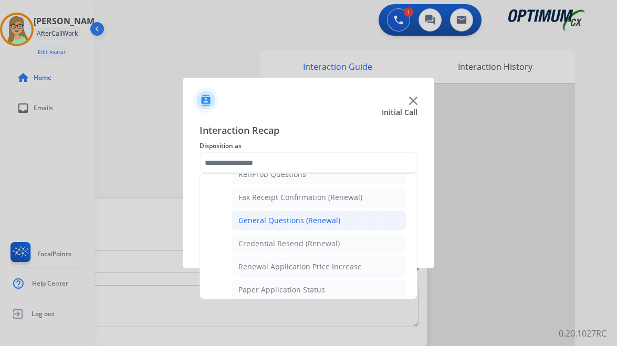
click at [284, 218] on div "General Questions (Renewal)" at bounding box center [290, 220] width 102 height 11
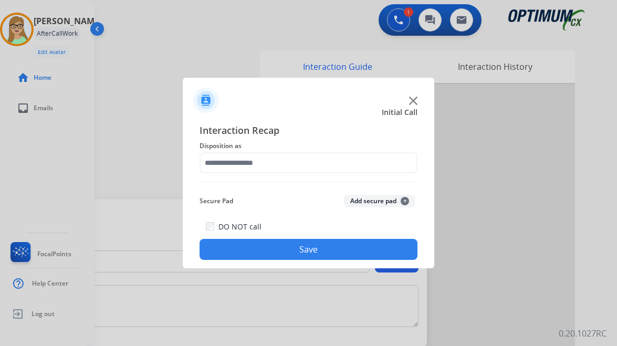
type input "**********"
click at [263, 255] on button "Save" at bounding box center [309, 249] width 218 height 21
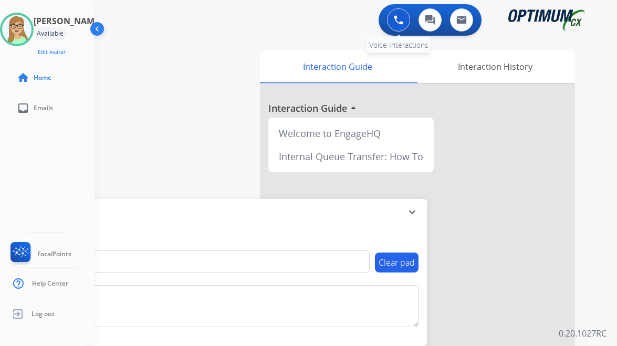
click at [392, 20] on button at bounding box center [398, 19] width 23 height 23
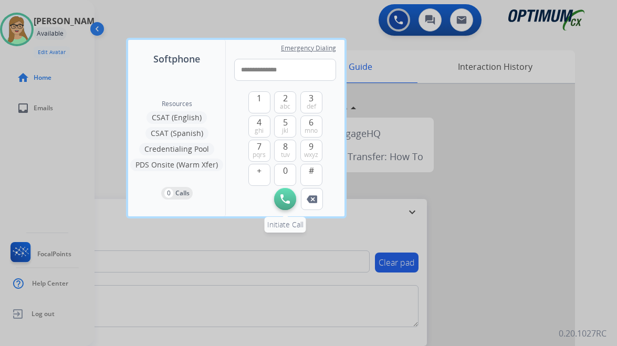
type input "**********"
click at [283, 197] on img at bounding box center [285, 198] width 9 height 9
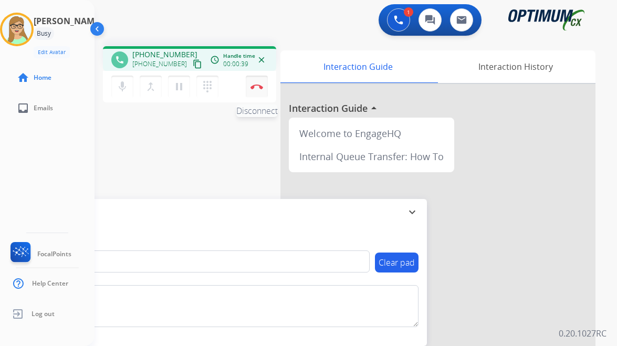
click at [260, 91] on button "Disconnect" at bounding box center [257, 87] width 22 height 22
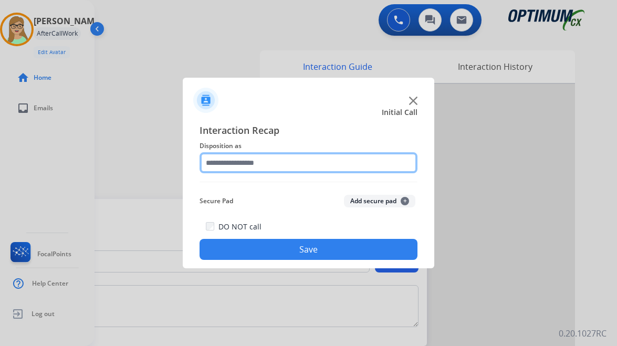
click at [273, 164] on input "text" at bounding box center [309, 162] width 218 height 21
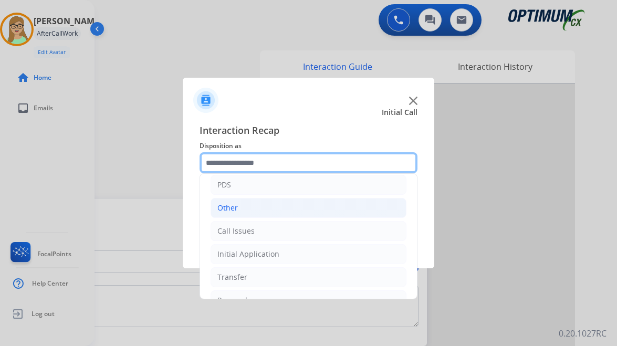
scroll to position [71, 0]
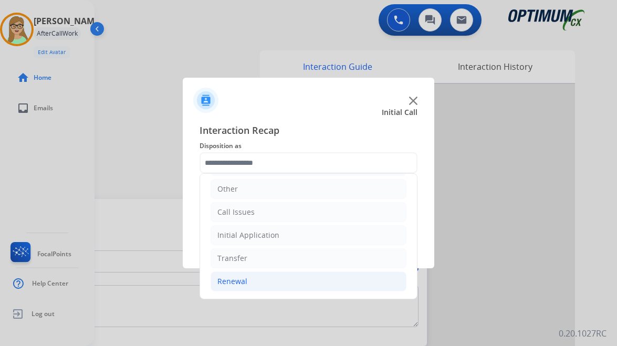
click at [243, 280] on div "Renewal" at bounding box center [233, 281] width 30 height 11
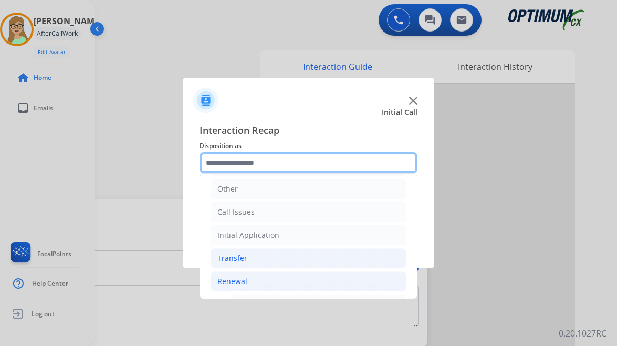
scroll to position [177, 0]
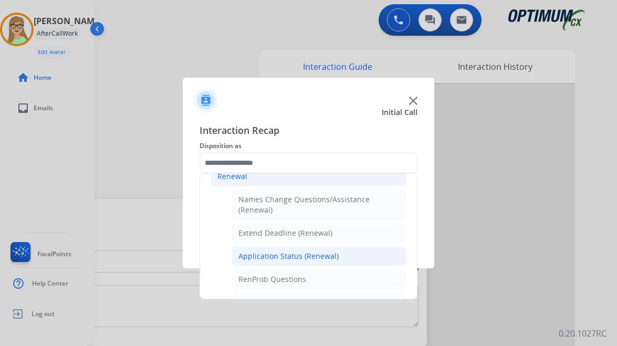
click at [291, 253] on div "Application Status (Renewal)" at bounding box center [289, 256] width 100 height 11
type input "**********"
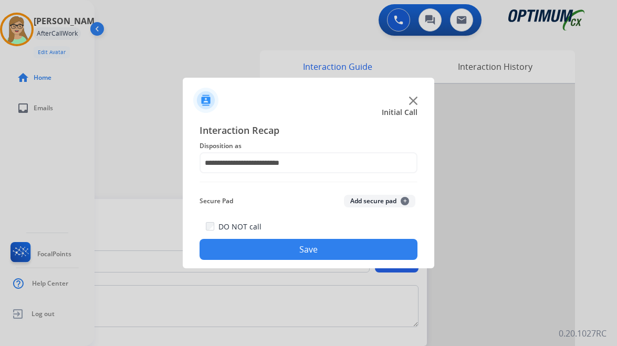
click at [275, 249] on button "Save" at bounding box center [309, 249] width 218 height 21
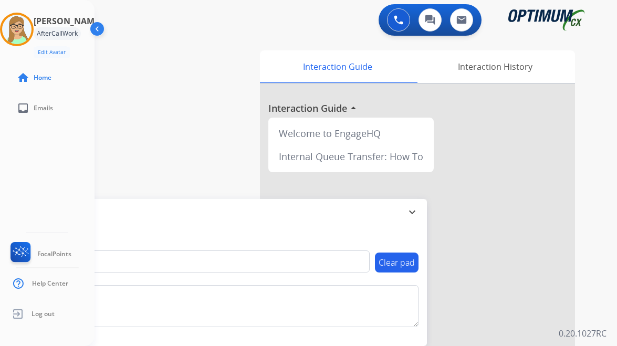
click at [34, 27] on div at bounding box center [17, 30] width 34 height 34
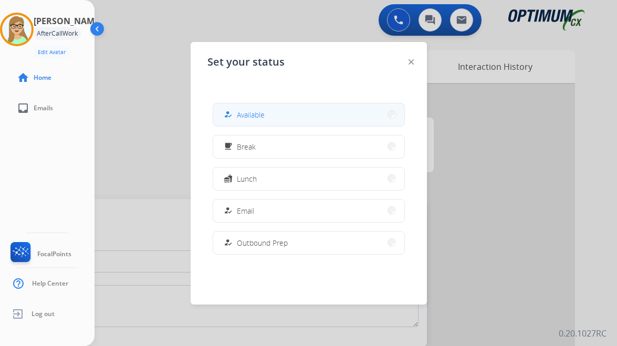
click at [251, 109] on span "Available" at bounding box center [251, 114] width 28 height 11
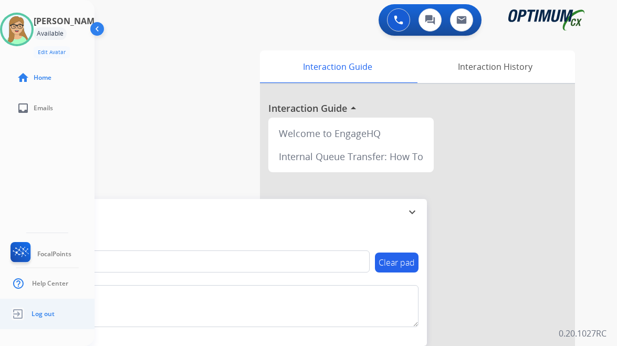
click at [72, 325] on ul "Log out" at bounding box center [47, 314] width 95 height 30
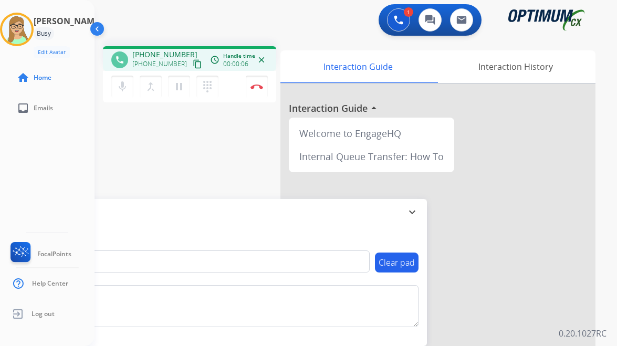
click at [193, 66] on mat-icon "content_copy" at bounding box center [197, 63] width 9 height 9
click at [260, 85] on img at bounding box center [257, 86] width 13 height 5
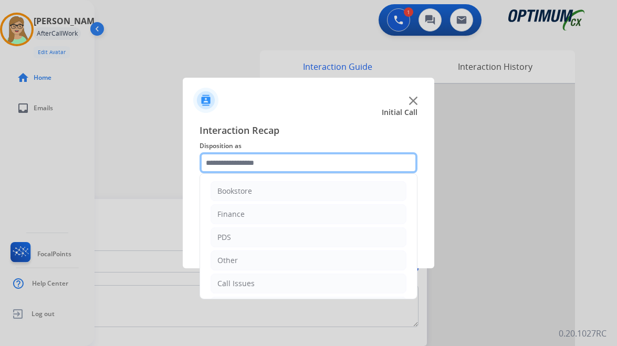
click at [271, 160] on input "text" at bounding box center [309, 162] width 218 height 21
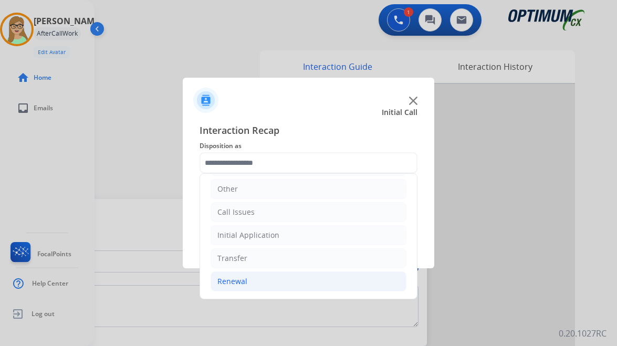
click at [243, 279] on div "Renewal" at bounding box center [233, 281] width 30 height 11
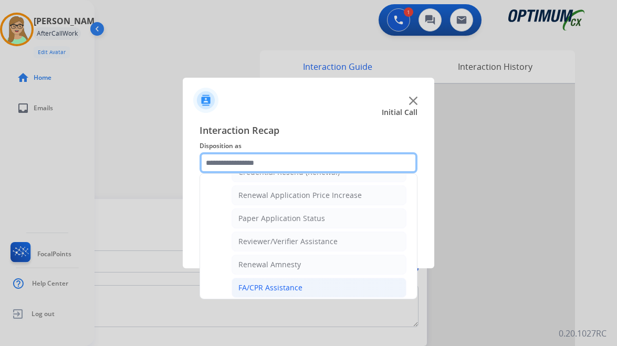
scroll to position [301, 0]
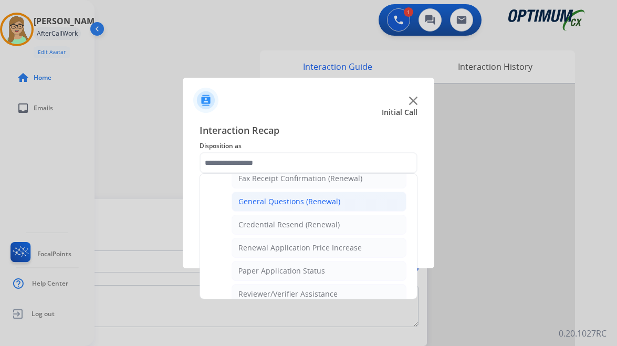
click at [299, 204] on div "General Questions (Renewal)" at bounding box center [290, 202] width 102 height 11
type input "**********"
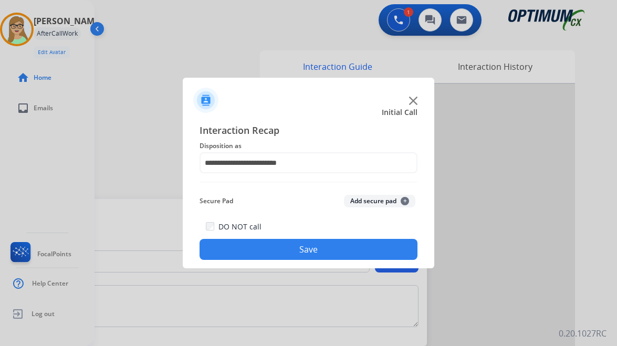
click at [292, 243] on button "Save" at bounding box center [309, 249] width 218 height 21
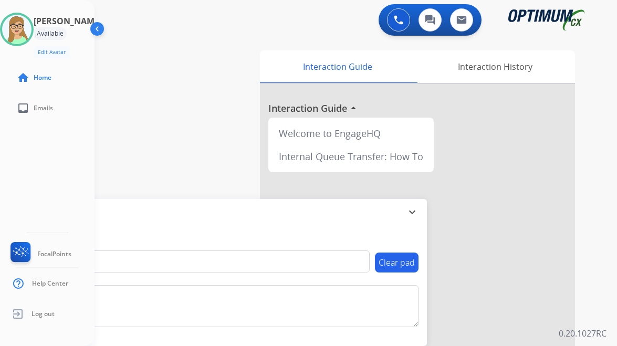
click at [145, 145] on div "swap_horiz Break voice bridge close_fullscreen Connect 3-Way Call merge_type Se…" at bounding box center [344, 257] width 498 height 438
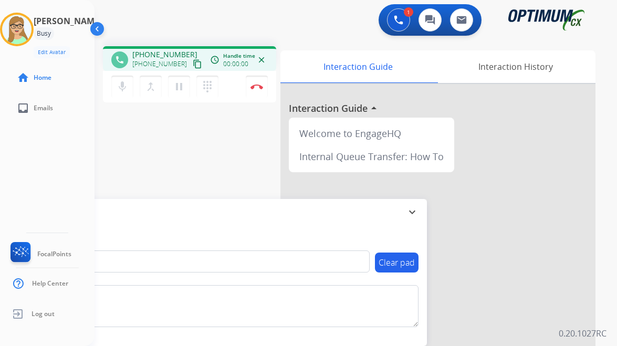
click at [193, 65] on mat-icon "content_copy" at bounding box center [197, 63] width 9 height 9
click at [514, 68] on div "Interaction History" at bounding box center [516, 66] width 160 height 33
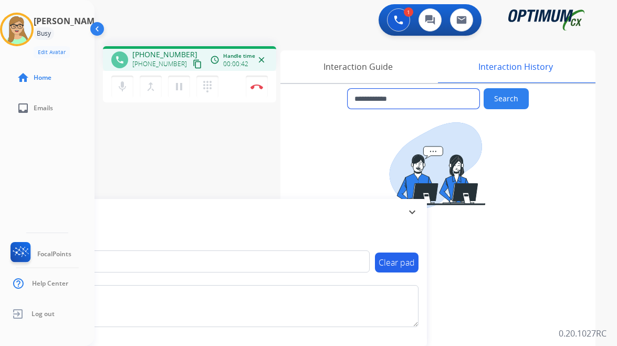
drag, startPoint x: 417, startPoint y: 97, endPoint x: 298, endPoint y: 96, distance: 118.8
click at [298, 96] on div "**********" at bounding box center [438, 98] width 315 height 21
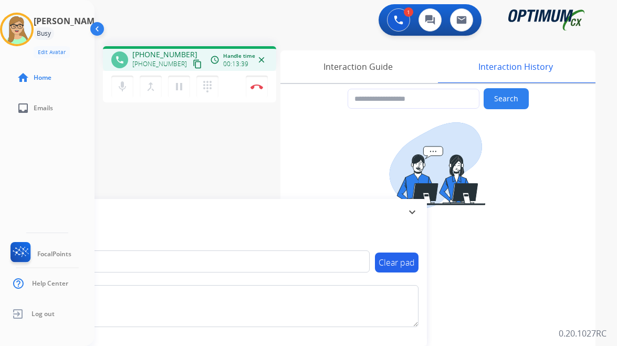
click at [52, 168] on div "[PERSON_NAME] Edit Avatar Agent: [PERSON_NAME] Profile: OCX Training home Home …" at bounding box center [47, 173] width 95 height 346
click at [255, 86] on img at bounding box center [257, 86] width 13 height 5
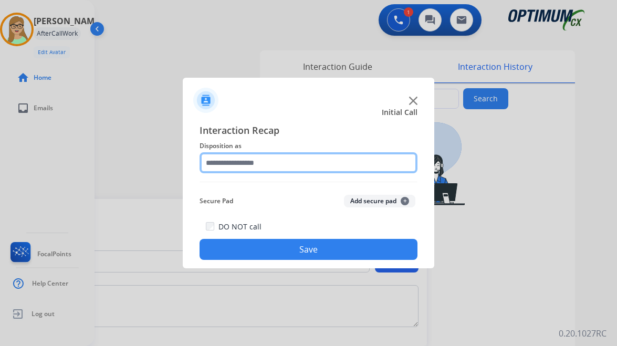
click at [260, 161] on input "text" at bounding box center [309, 162] width 218 height 21
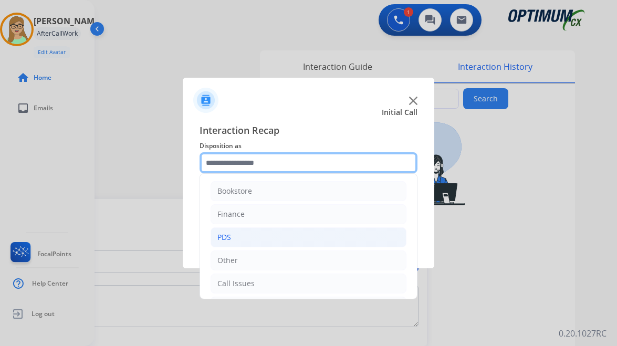
scroll to position [53, 0]
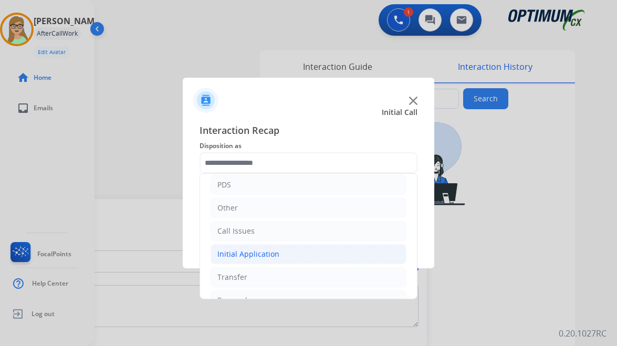
click at [274, 246] on li "Initial Application" at bounding box center [309, 254] width 196 height 20
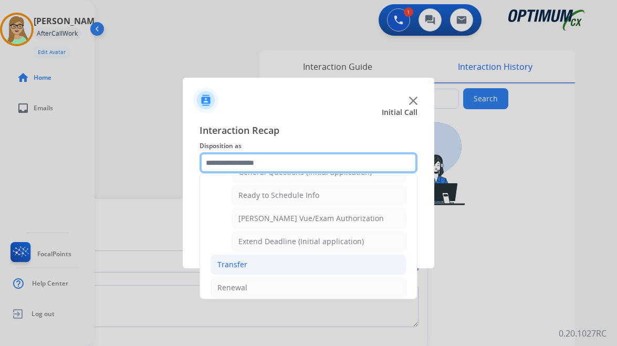
scroll to position [578, 0]
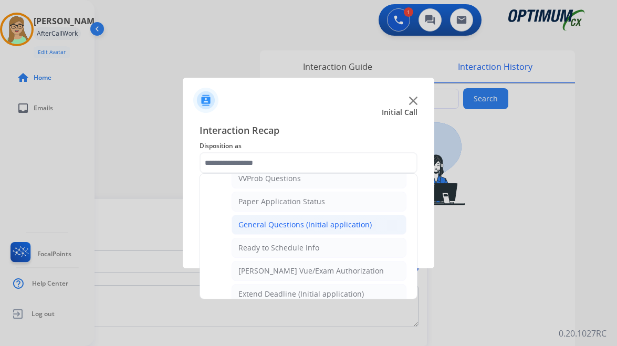
click at [297, 224] on div "General Questions (Initial application)" at bounding box center [305, 225] width 133 height 11
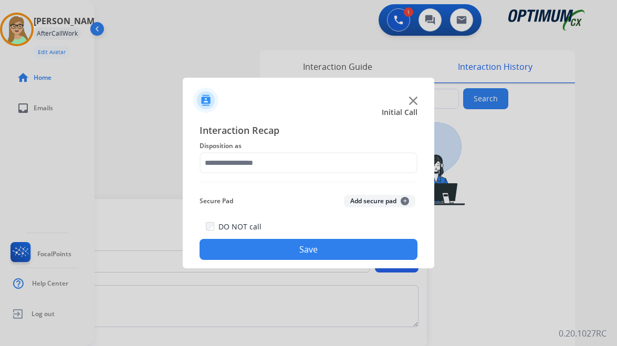
type input "**********"
click at [303, 250] on button "Save" at bounding box center [309, 249] width 218 height 21
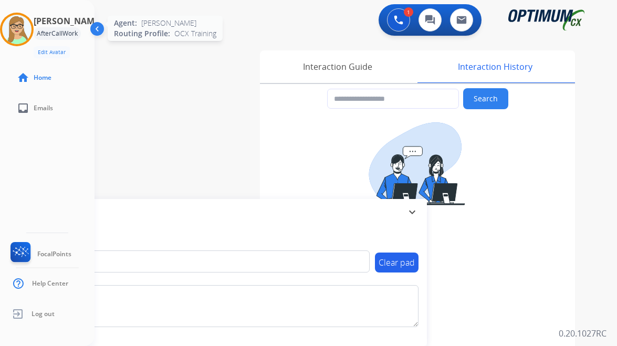
click at [17, 30] on img at bounding box center [16, 29] width 29 height 29
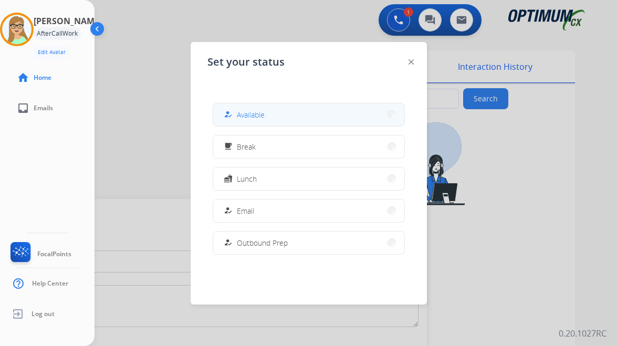
click at [233, 106] on button "how_to_reg Available" at bounding box center [308, 115] width 191 height 23
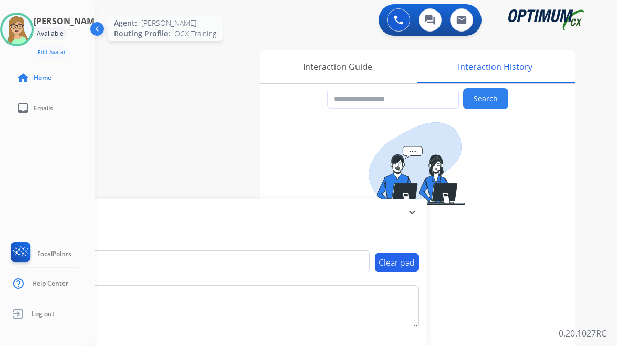
click at [32, 30] on img at bounding box center [16, 29] width 29 height 29
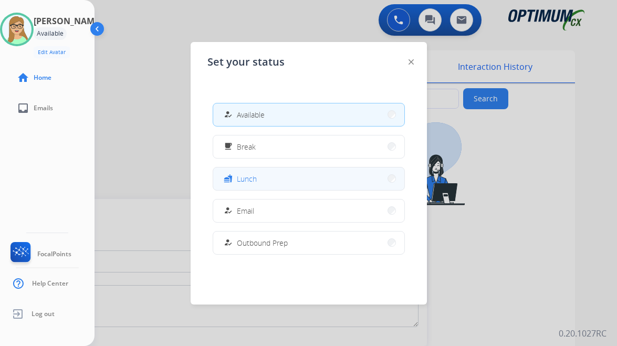
click at [266, 177] on button "fastfood Lunch" at bounding box center [308, 179] width 191 height 23
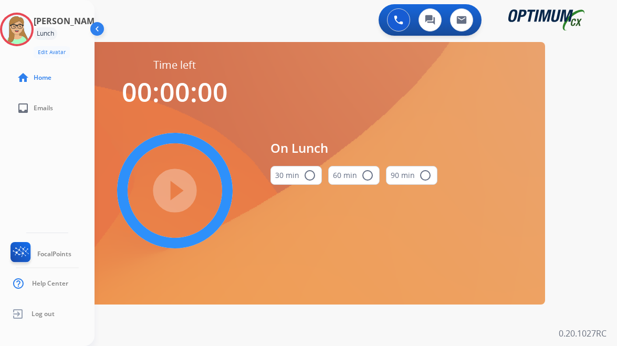
click at [310, 177] on mat-icon "radio_button_unchecked" at bounding box center [310, 175] width 13 height 13
click at [169, 185] on mat-icon "play_circle_filled" at bounding box center [175, 190] width 13 height 13
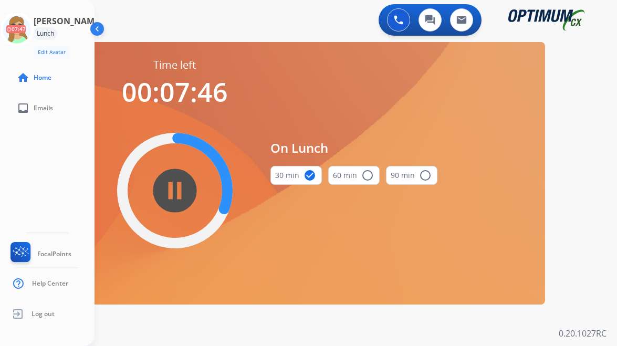
drag, startPoint x: 57, startPoint y: 176, endPoint x: 58, endPoint y: 169, distance: 7.5
click at [57, 174] on div "[PERSON_NAME] Edit Avatar 07:47 Agent: [PERSON_NAME] Profile: OCX Training home…" at bounding box center [47, 173] width 95 height 346
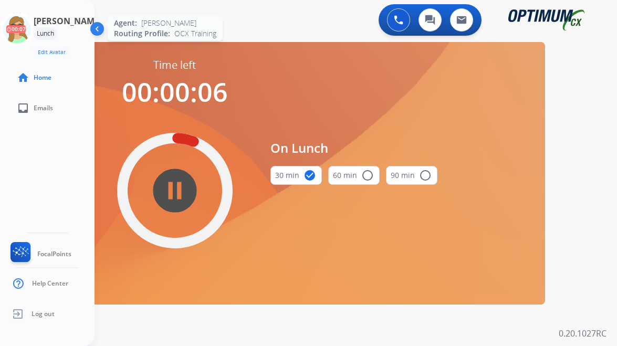
click at [26, 31] on icon at bounding box center [17, 30] width 34 height 34
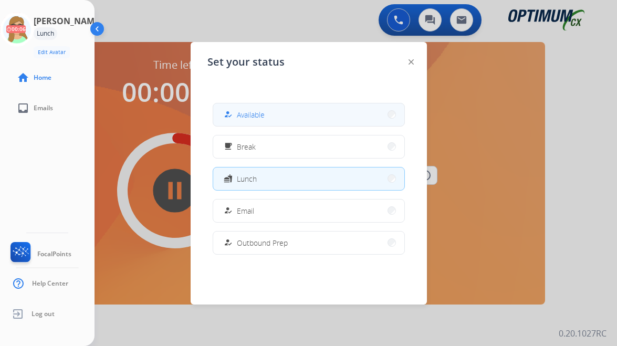
click at [251, 111] on span "Available" at bounding box center [251, 114] width 28 height 11
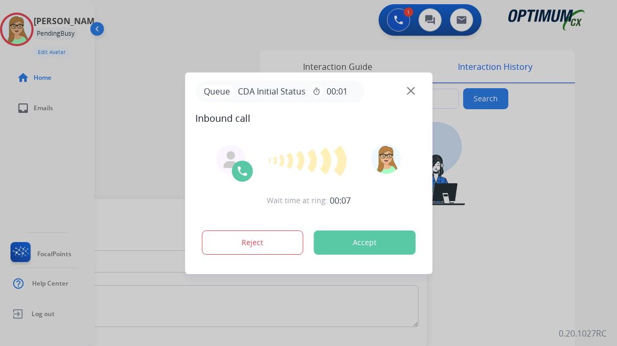
type input "**********"
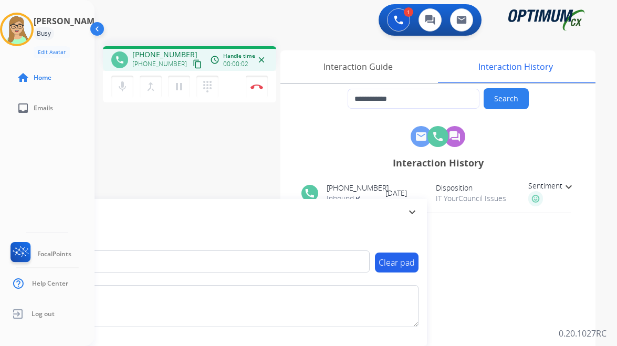
click at [193, 63] on mat-icon "content_copy" at bounding box center [197, 63] width 9 height 9
click at [257, 85] on img at bounding box center [257, 86] width 13 height 5
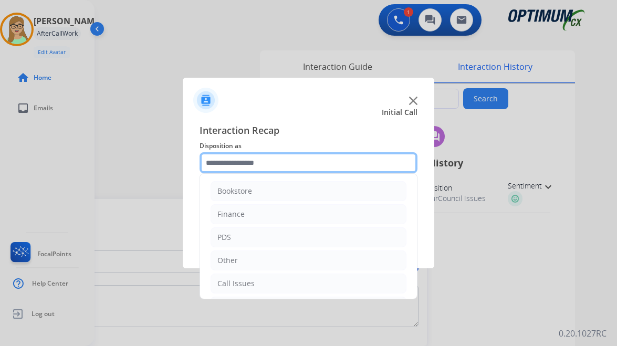
click at [266, 156] on input "text" at bounding box center [309, 162] width 218 height 21
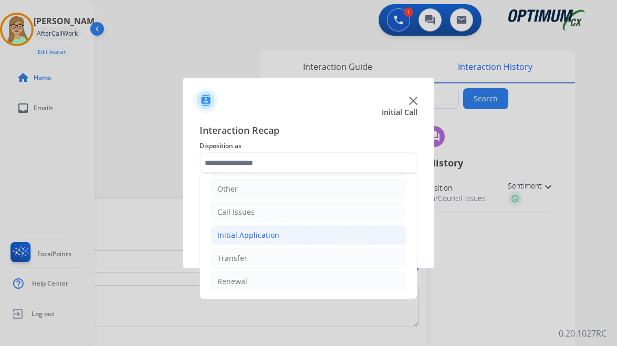
click at [262, 236] on div "Initial Application" at bounding box center [249, 235] width 62 height 11
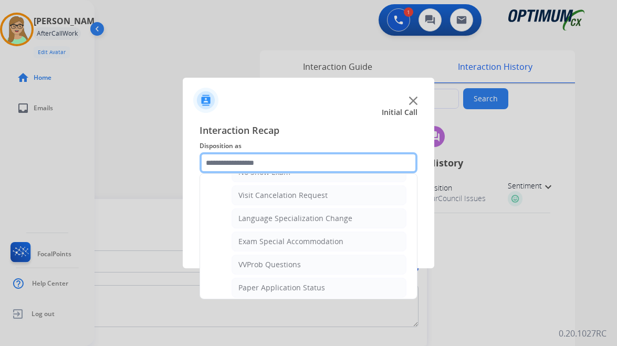
scroll to position [544, 0]
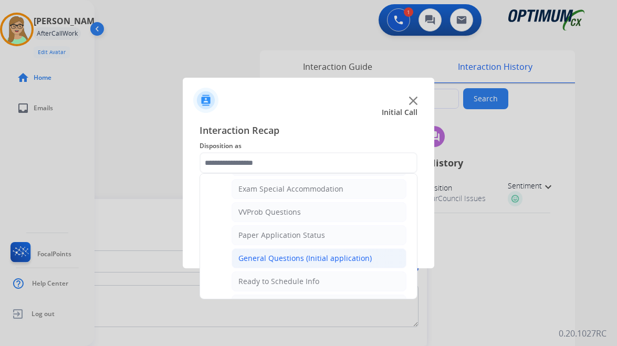
click at [291, 258] on div "General Questions (Initial application)" at bounding box center [305, 258] width 133 height 11
type input "**********"
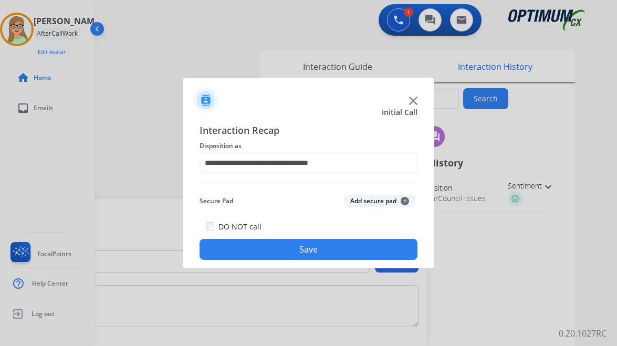
click at [292, 256] on button "Save" at bounding box center [309, 249] width 218 height 21
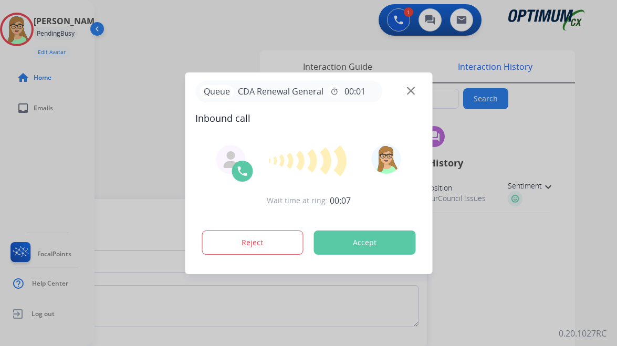
type input "**********"
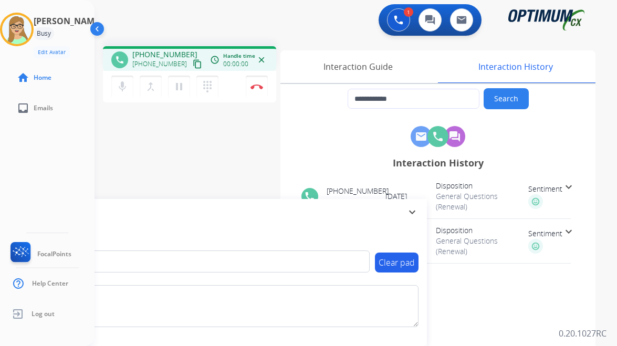
click at [193, 62] on mat-icon "content_copy" at bounding box center [197, 63] width 9 height 9
click at [142, 7] on div "1 Voice Interactions 0 Chat Interactions 0 Email Interactions" at bounding box center [349, 21] width 485 height 34
click at [257, 86] on img at bounding box center [257, 86] width 13 height 5
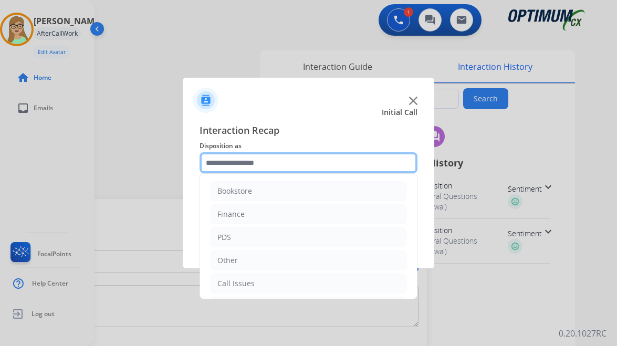
click at [267, 163] on input "text" at bounding box center [309, 162] width 218 height 21
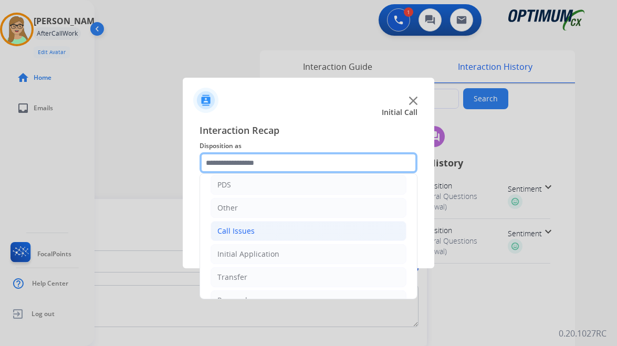
scroll to position [71, 0]
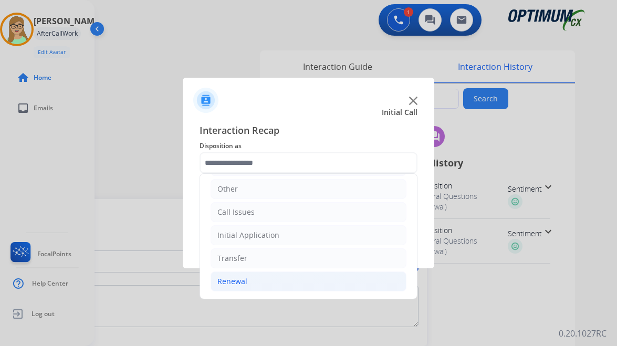
click at [239, 280] on div "Renewal" at bounding box center [233, 281] width 30 height 11
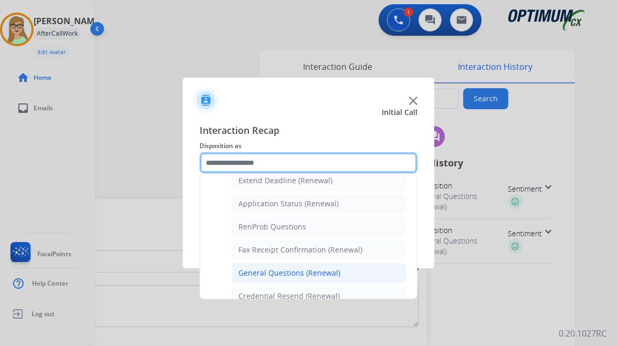
scroll to position [282, 0]
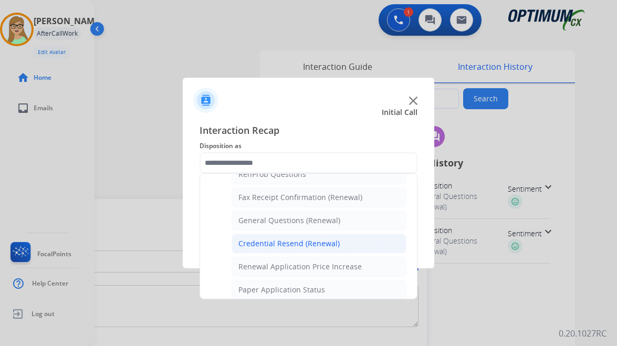
click at [267, 239] on div "Credential Resend (Renewal)" at bounding box center [289, 244] width 101 height 11
type input "**********"
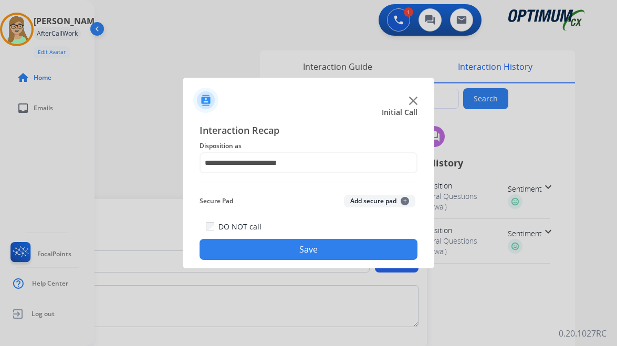
click at [266, 254] on button "Save" at bounding box center [309, 249] width 218 height 21
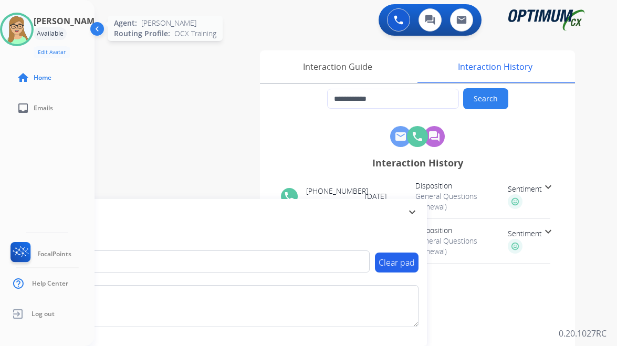
click at [18, 32] on img at bounding box center [16, 29] width 29 height 29
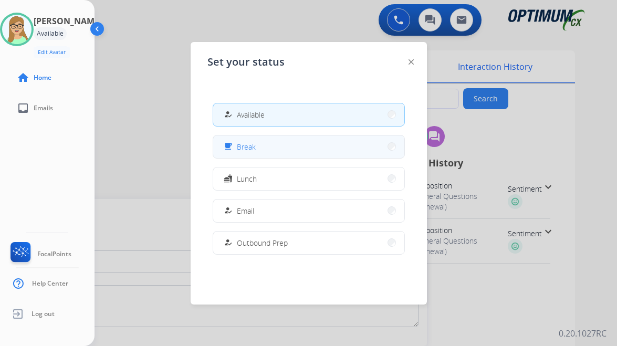
click at [263, 148] on button "free_breakfast Break" at bounding box center [308, 147] width 191 height 23
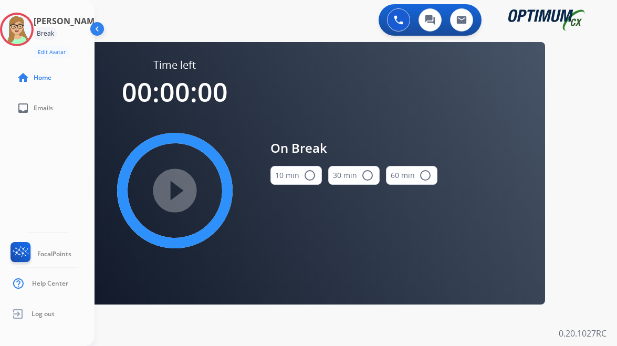
click at [308, 171] on mat-icon "radio_button_unchecked" at bounding box center [310, 175] width 13 height 13
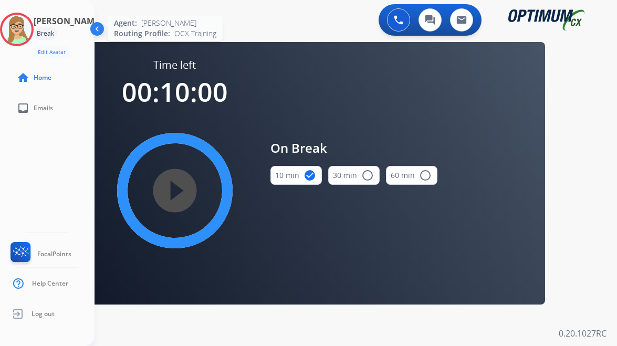
click at [29, 20] on img at bounding box center [16, 29] width 29 height 29
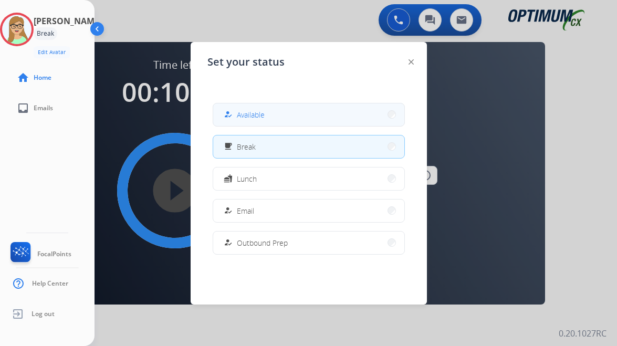
click at [253, 110] on span "Available" at bounding box center [251, 114] width 28 height 11
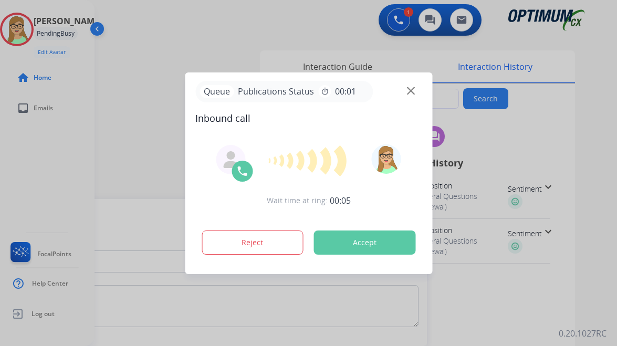
click at [106, 61] on div at bounding box center [308, 173] width 617 height 346
click at [367, 244] on button "Accept" at bounding box center [365, 243] width 102 height 24
type input "**********"
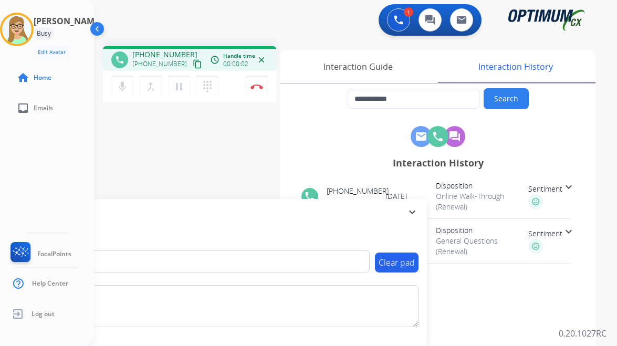
click at [193, 64] on mat-icon "content_copy" at bounding box center [197, 63] width 9 height 9
click at [257, 86] on img at bounding box center [257, 86] width 13 height 5
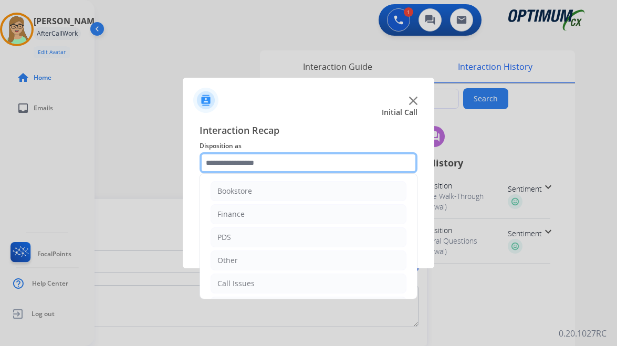
click at [252, 160] on input "text" at bounding box center [309, 162] width 218 height 21
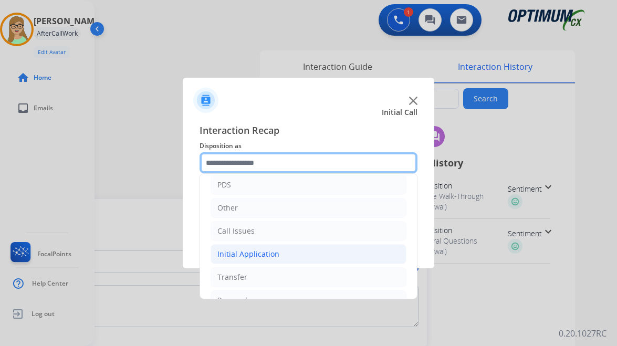
scroll to position [71, 0]
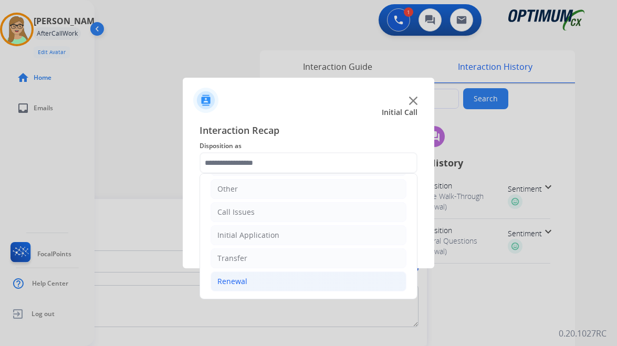
click at [245, 279] on div "Renewal" at bounding box center [233, 281] width 30 height 11
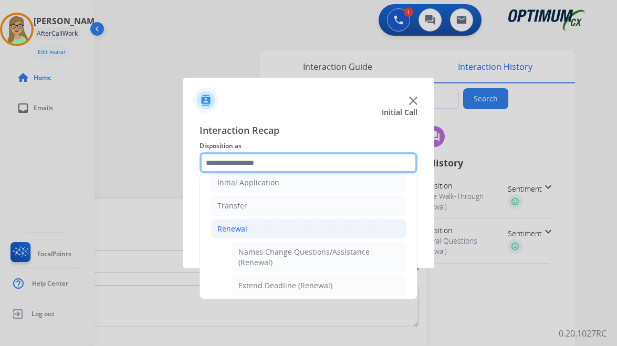
scroll to position [229, 0]
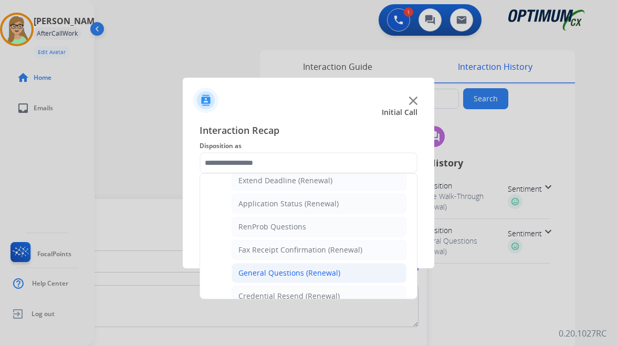
click at [280, 272] on div "General Questions (Renewal)" at bounding box center [290, 273] width 102 height 11
type input "**********"
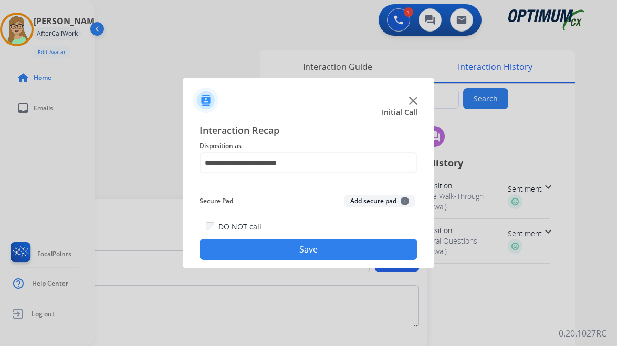
click at [279, 254] on button "Save" at bounding box center [309, 249] width 218 height 21
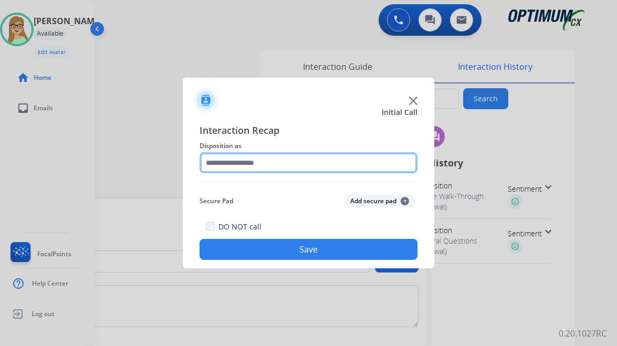
click at [259, 160] on input "text" at bounding box center [309, 162] width 218 height 21
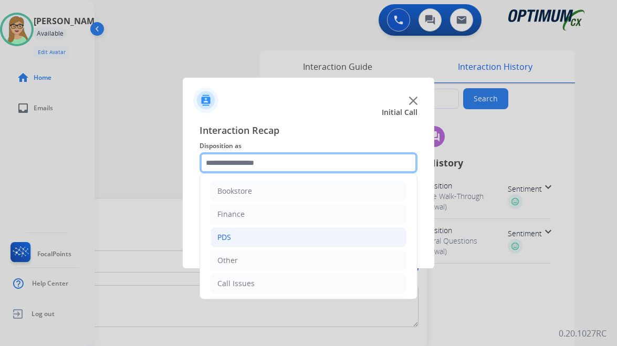
scroll to position [53, 0]
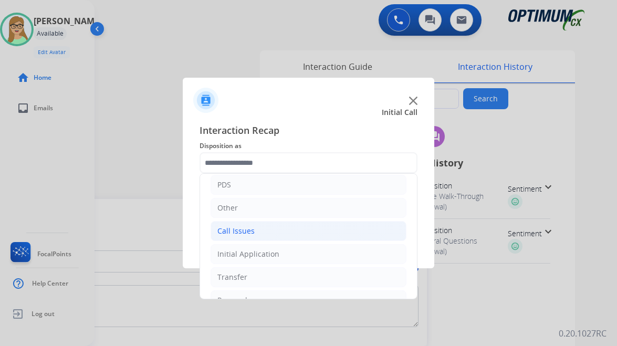
click at [251, 232] on div "Call Issues" at bounding box center [236, 231] width 37 height 11
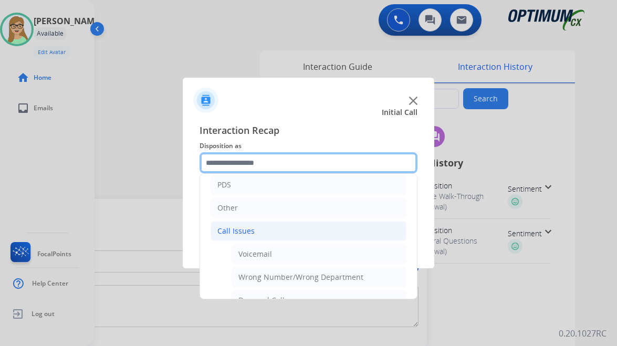
scroll to position [158, 0]
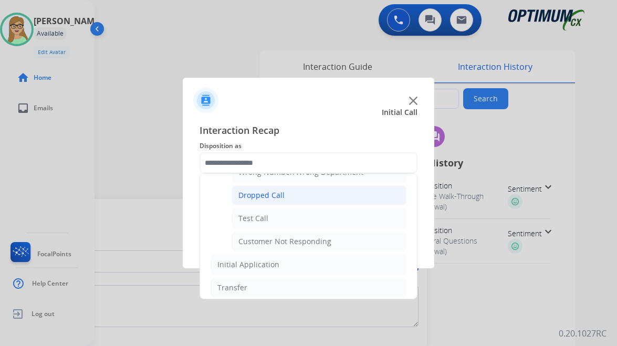
click at [274, 189] on li "Dropped Call" at bounding box center [319, 195] width 175 height 20
type input "**********"
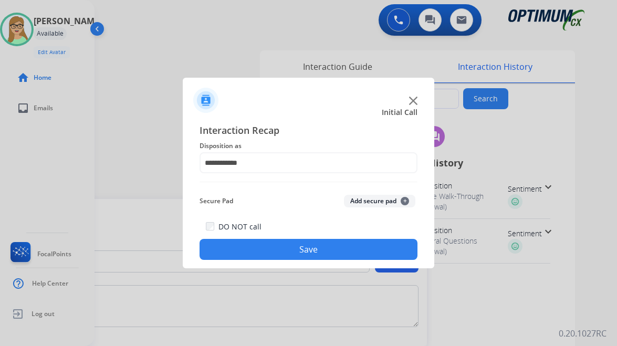
click at [281, 250] on button "Save" at bounding box center [309, 249] width 218 height 21
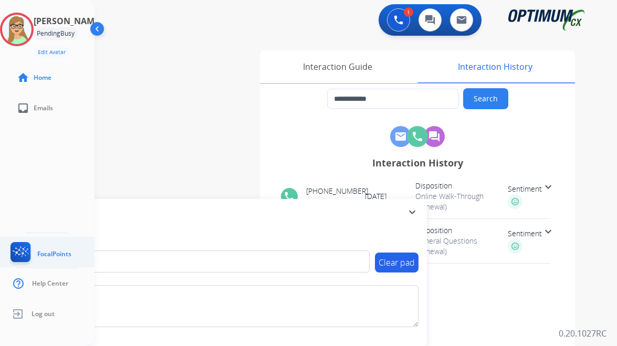
type input "**********"
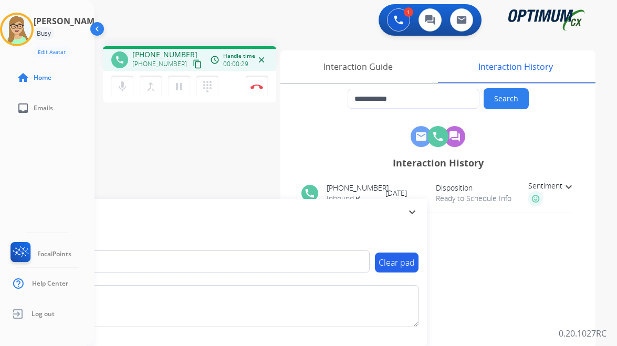
drag, startPoint x: 189, startPoint y: 65, endPoint x: 176, endPoint y: 65, distance: 13.1
click at [193, 65] on mat-icon "content_copy" at bounding box center [197, 63] width 9 height 9
click at [259, 83] on button "Disconnect" at bounding box center [257, 87] width 22 height 22
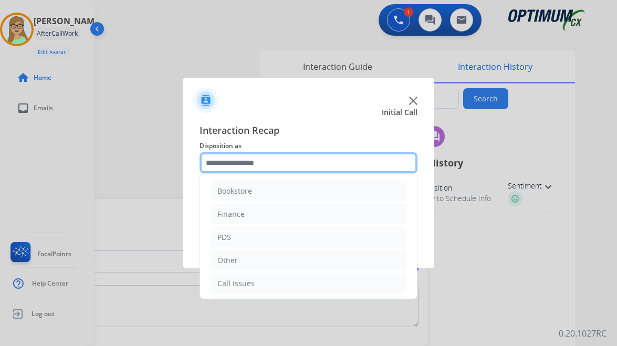
click at [269, 164] on input "text" at bounding box center [309, 162] width 218 height 21
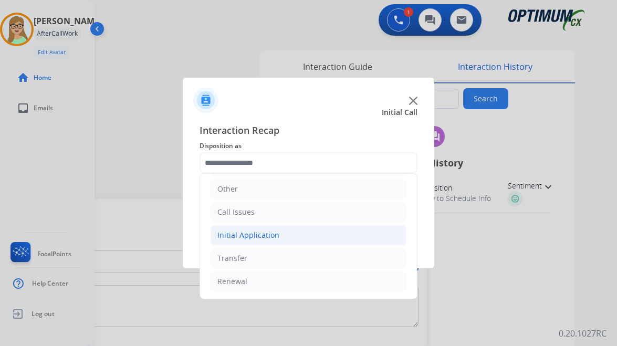
click at [255, 235] on div "Initial Application" at bounding box center [249, 235] width 62 height 11
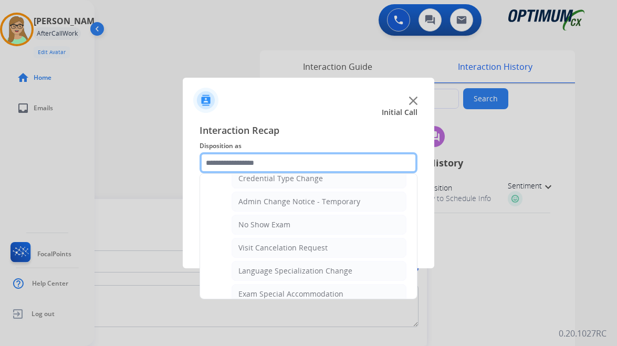
scroll to position [492, 0]
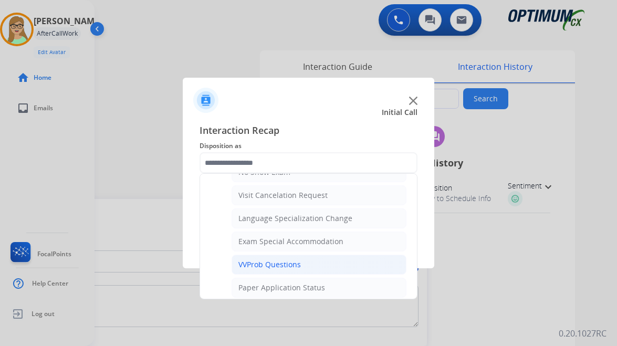
click at [286, 262] on div "VVProb Questions" at bounding box center [270, 265] width 63 height 11
type input "**********"
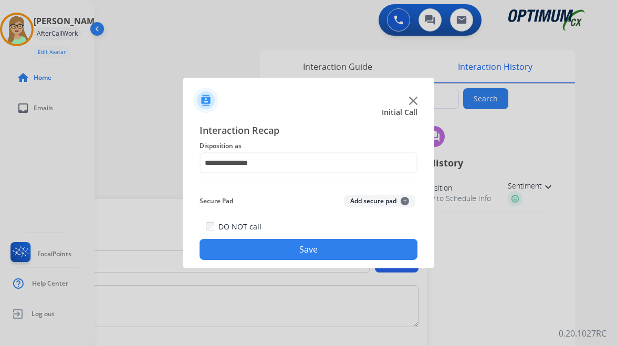
click at [266, 251] on button "Save" at bounding box center [309, 249] width 218 height 21
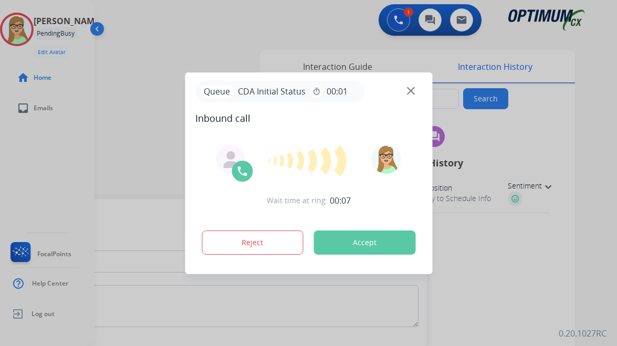
type input "**********"
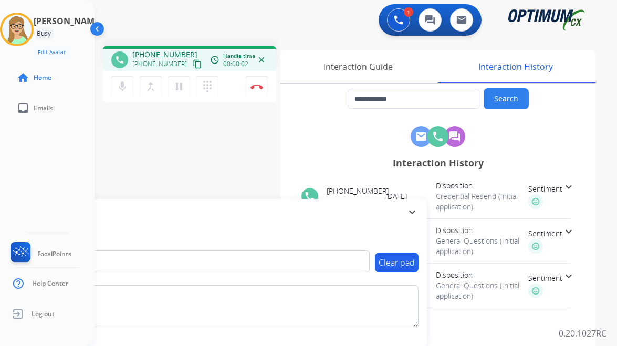
click at [193, 65] on mat-icon "content_copy" at bounding box center [197, 63] width 9 height 9
click at [255, 85] on img at bounding box center [257, 86] width 13 height 5
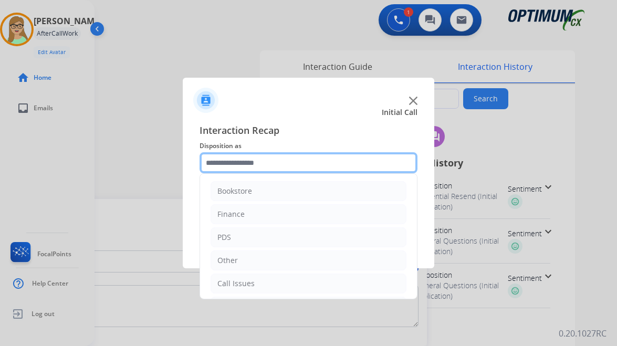
click at [286, 156] on input "text" at bounding box center [309, 162] width 218 height 21
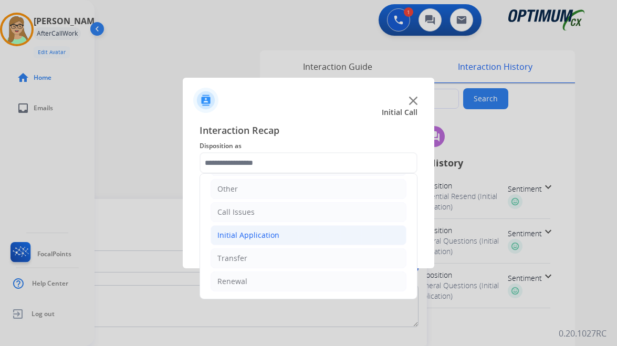
click at [256, 226] on li "Initial Application" at bounding box center [309, 235] width 196 height 20
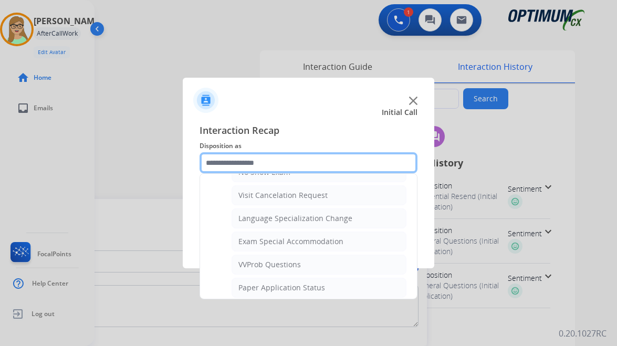
scroll to position [544, 0]
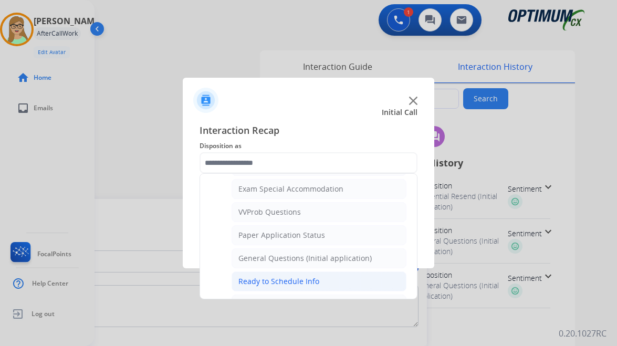
click at [266, 278] on div "Ready to Schedule Info" at bounding box center [279, 281] width 81 height 11
type input "**********"
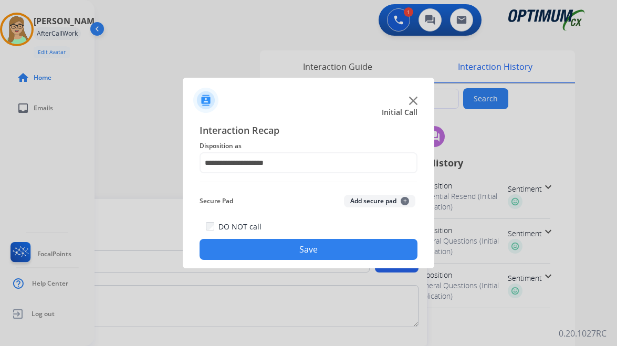
click at [265, 244] on button "Save" at bounding box center [309, 249] width 218 height 21
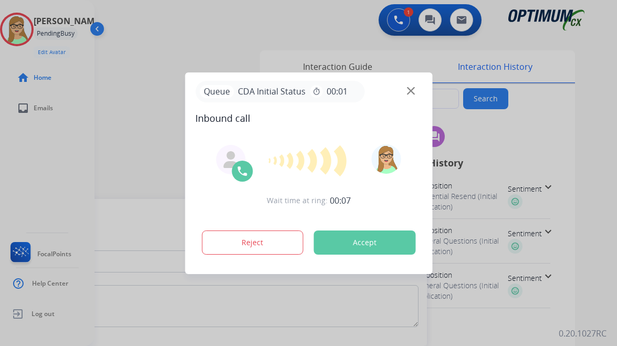
type input "**********"
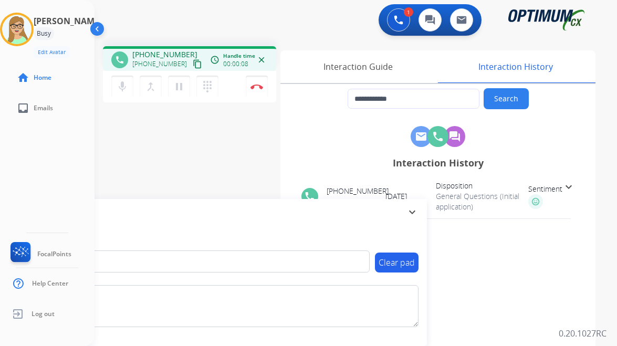
click at [193, 64] on mat-icon "content_copy" at bounding box center [197, 63] width 9 height 9
click at [261, 88] on img at bounding box center [257, 86] width 13 height 5
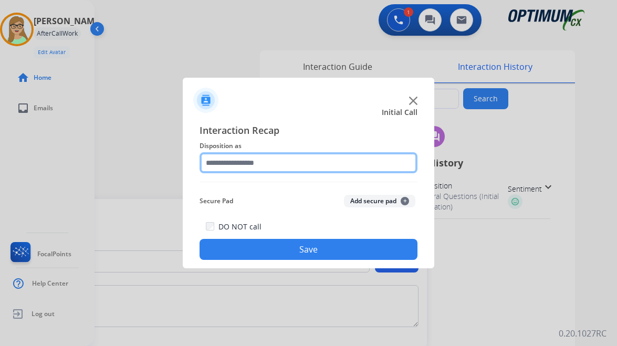
click at [255, 167] on input "text" at bounding box center [309, 162] width 218 height 21
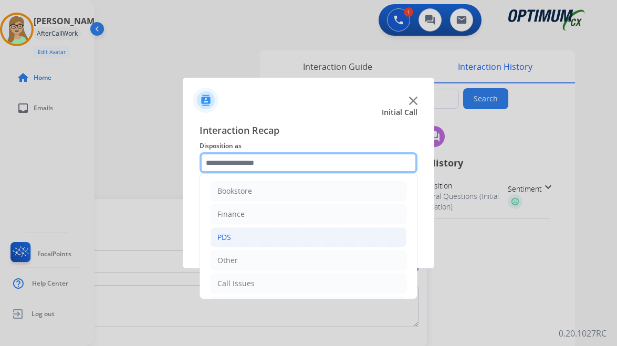
scroll to position [53, 0]
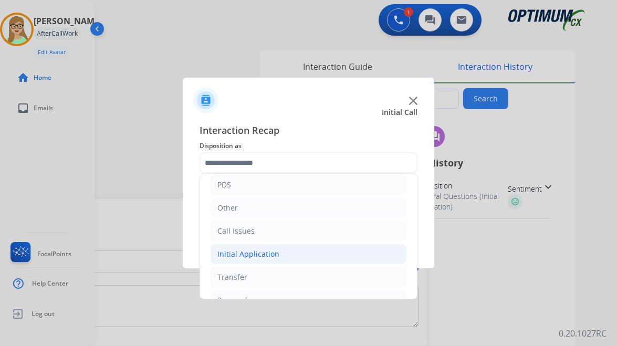
click at [271, 252] on div "Initial Application" at bounding box center [249, 254] width 62 height 11
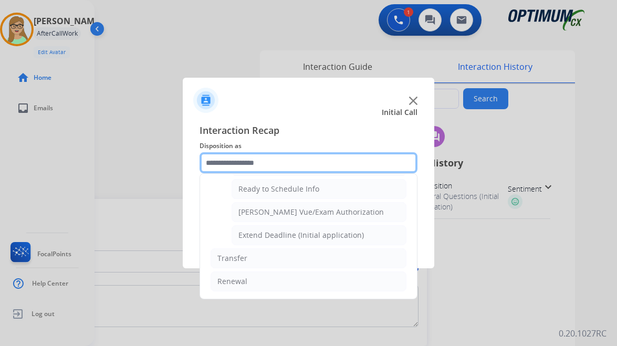
scroll to position [584, 0]
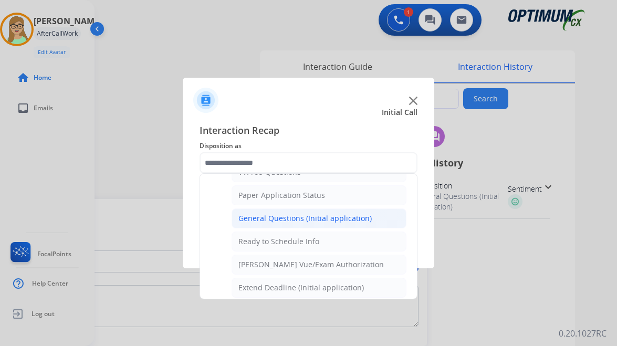
click at [302, 218] on div "General Questions (Initial application)" at bounding box center [305, 218] width 133 height 11
type input "**********"
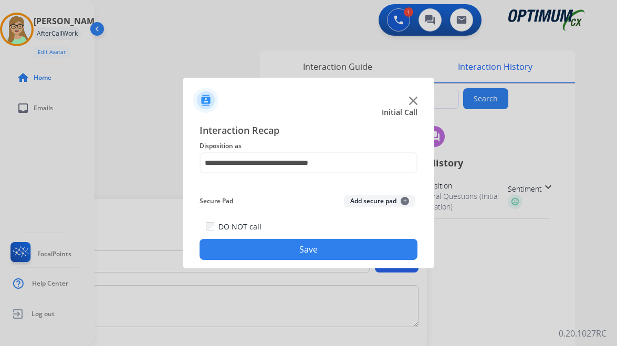
click at [292, 253] on button "Save" at bounding box center [309, 249] width 218 height 21
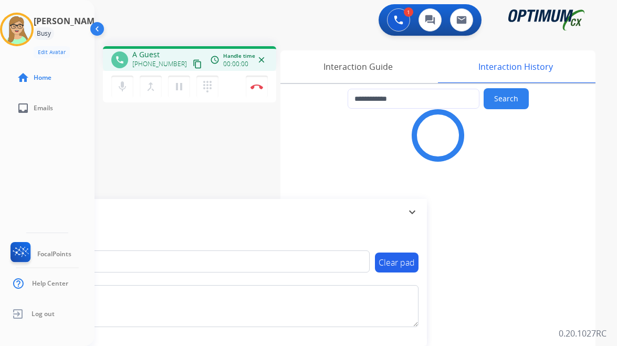
type input "**********"
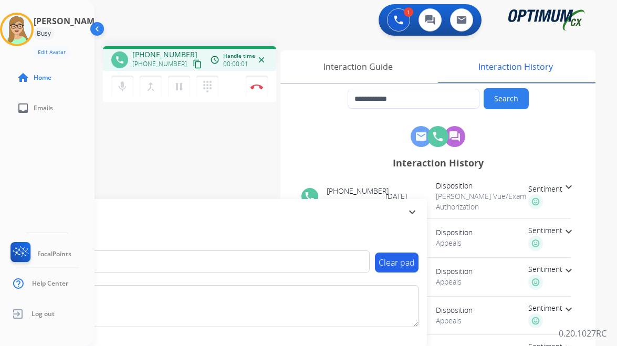
drag, startPoint x: 188, startPoint y: 63, endPoint x: 178, endPoint y: 68, distance: 10.8
click at [193, 63] on mat-icon "content_copy" at bounding box center [197, 63] width 9 height 9
click at [255, 87] on img at bounding box center [257, 86] width 13 height 5
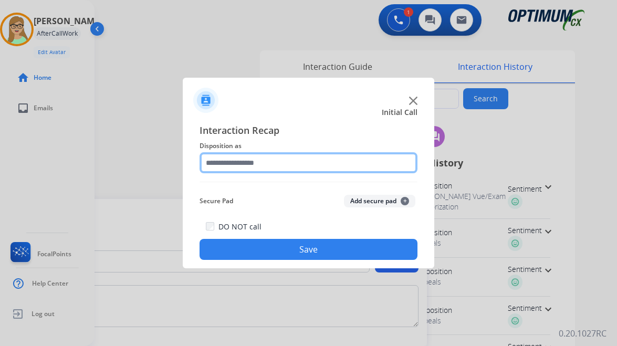
click at [302, 164] on input "text" at bounding box center [309, 162] width 218 height 21
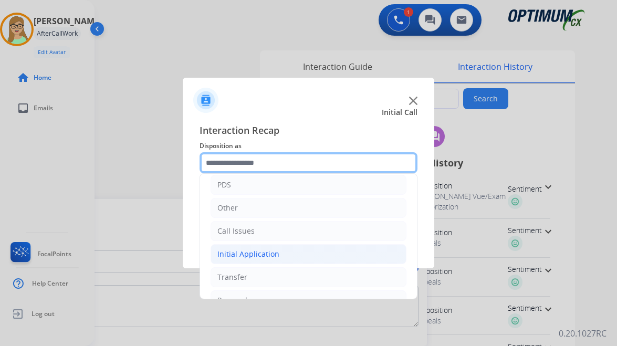
scroll to position [71, 0]
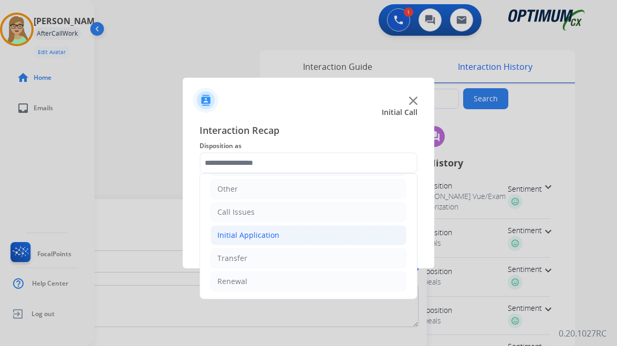
click at [256, 229] on li "Initial Application" at bounding box center [309, 235] width 196 height 20
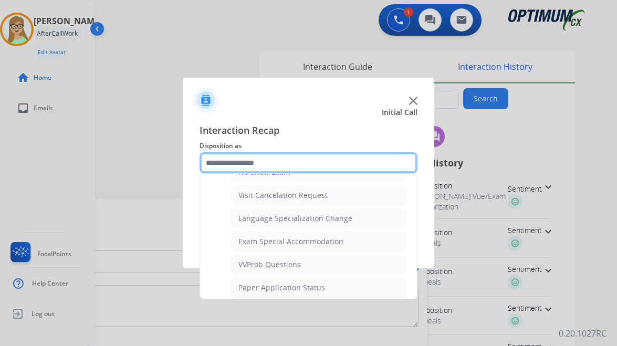
scroll to position [597, 0]
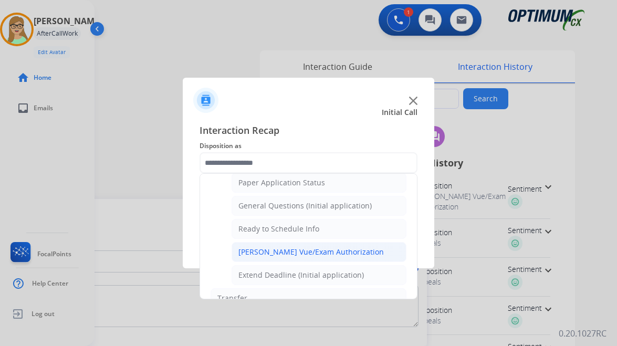
click at [271, 252] on div "[PERSON_NAME] Vue/Exam Authorization" at bounding box center [312, 252] width 146 height 11
type input "**********"
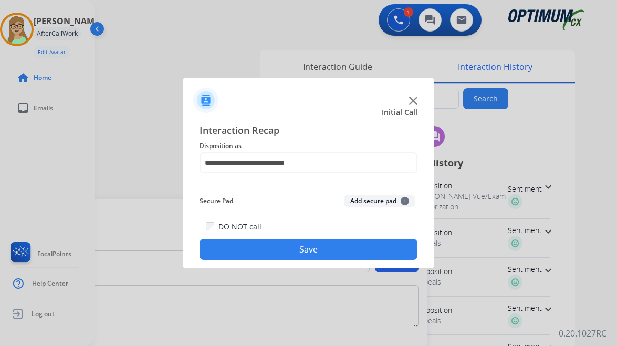
click at [272, 256] on button "Save" at bounding box center [309, 249] width 218 height 21
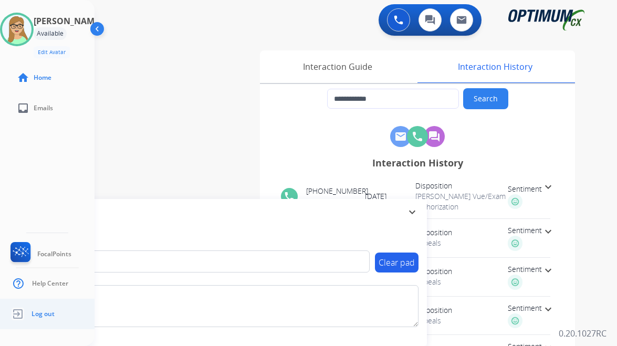
drag, startPoint x: 50, startPoint y: 314, endPoint x: 60, endPoint y: 319, distance: 11.3
click at [50, 314] on span "Log out" at bounding box center [43, 314] width 23 height 8
